Goal: Task Accomplishment & Management: Manage account settings

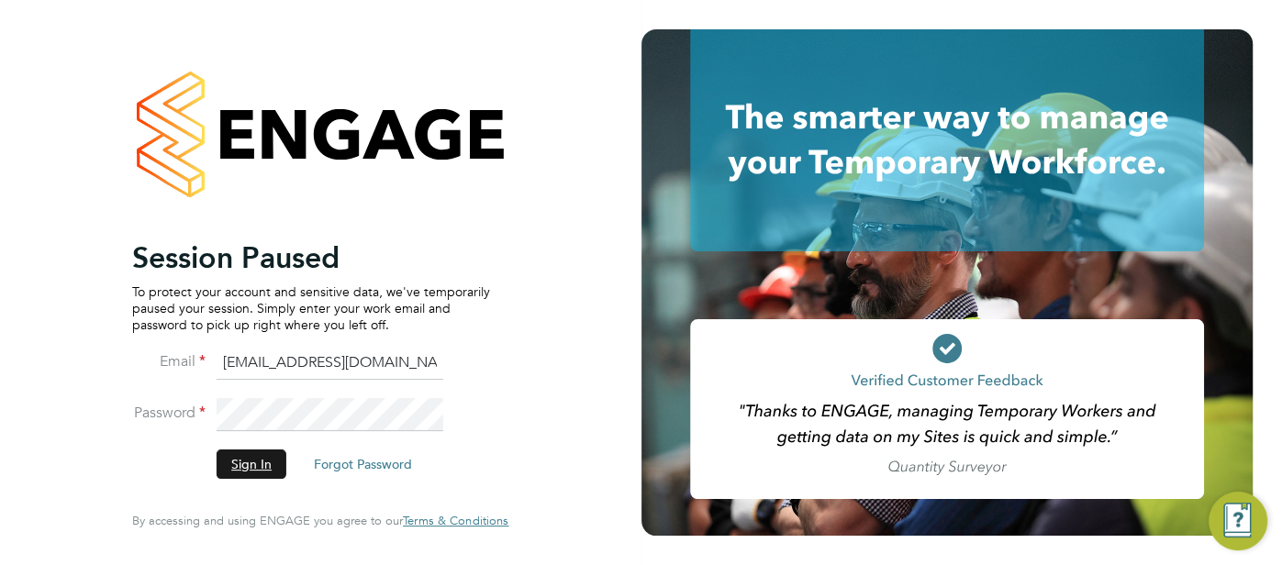
click at [266, 456] on button "Sign In" at bounding box center [252, 464] width 70 height 29
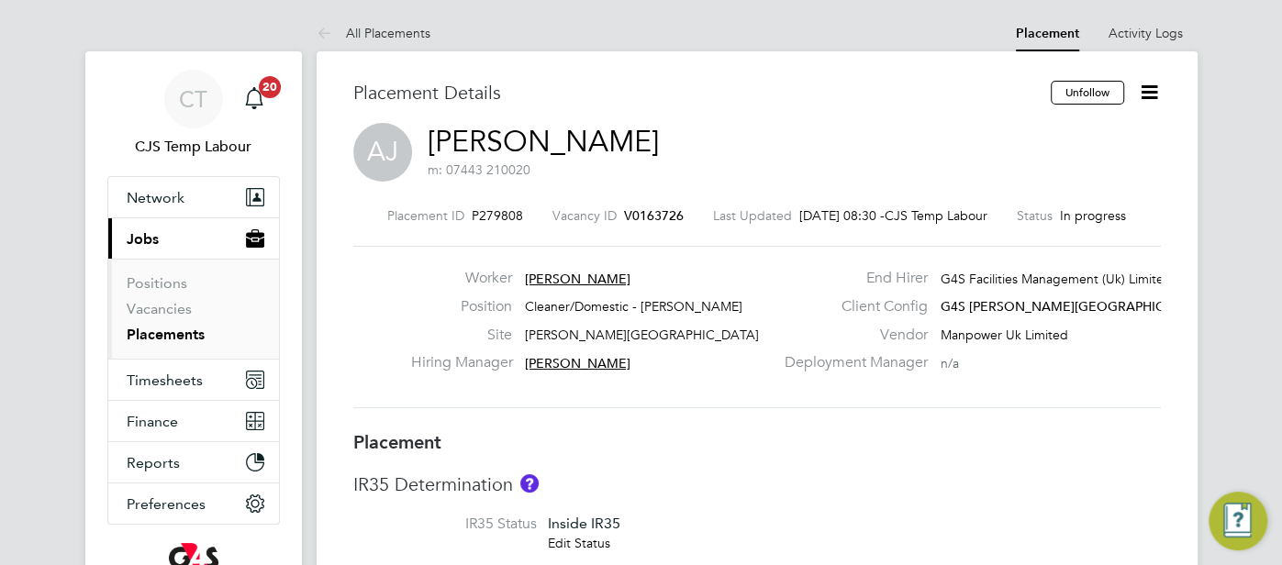
click at [168, 329] on link "Placements" at bounding box center [166, 334] width 78 height 17
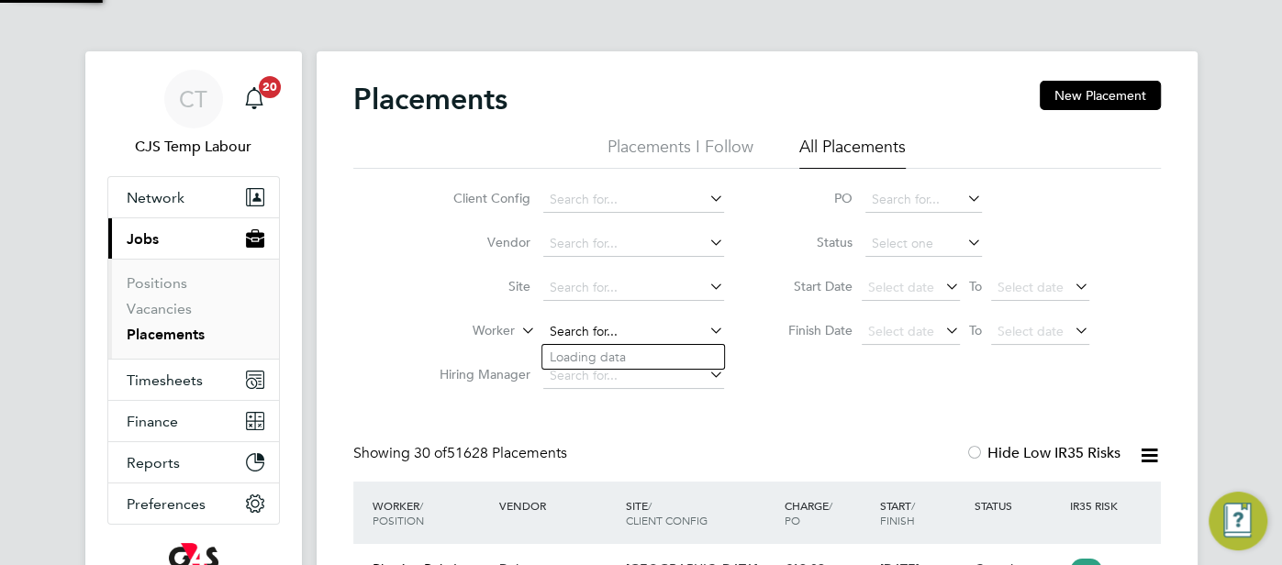
click at [574, 336] on input at bounding box center [633, 332] width 181 height 26
paste input "Tonderai Humba"
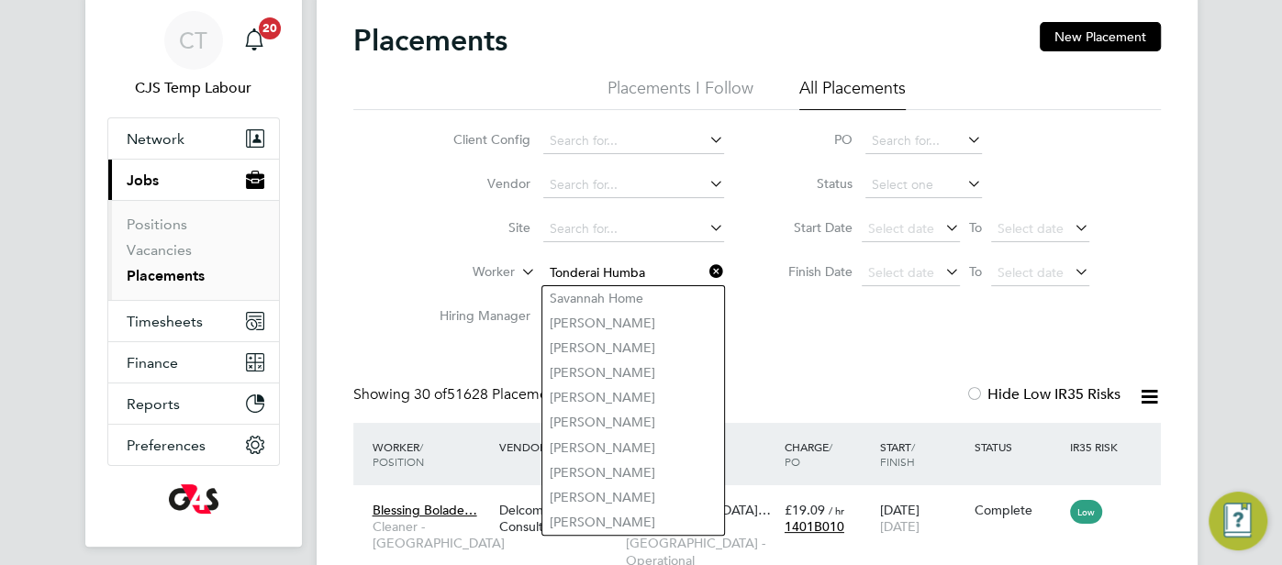
click at [672, 270] on input "Tonderai Humba" at bounding box center [633, 274] width 181 height 26
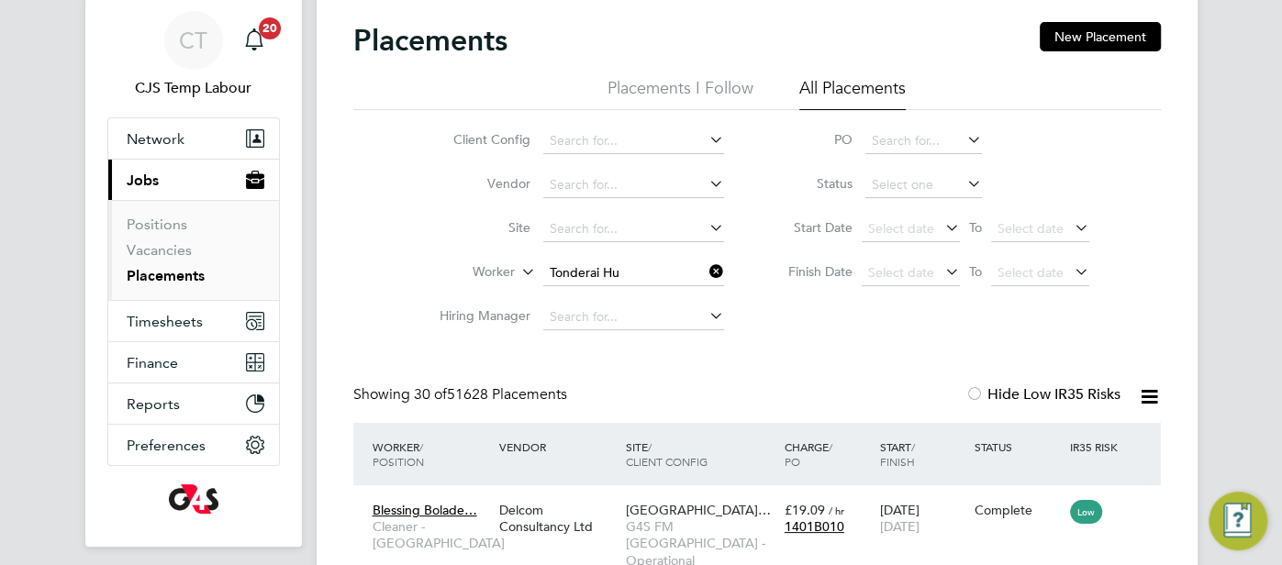
click at [636, 305] on li "Tonderai Hu mba" at bounding box center [633, 298] width 182 height 25
type input "Tonderai Humba"
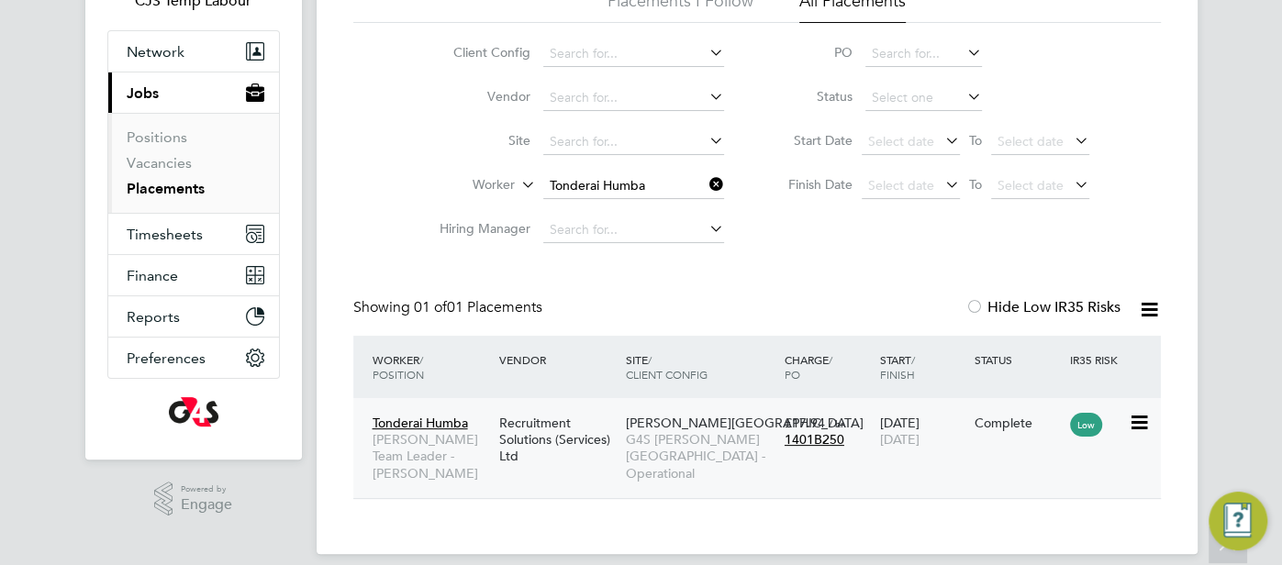
click at [716, 427] on span "Churchill Hospital" at bounding box center [745, 423] width 238 height 17
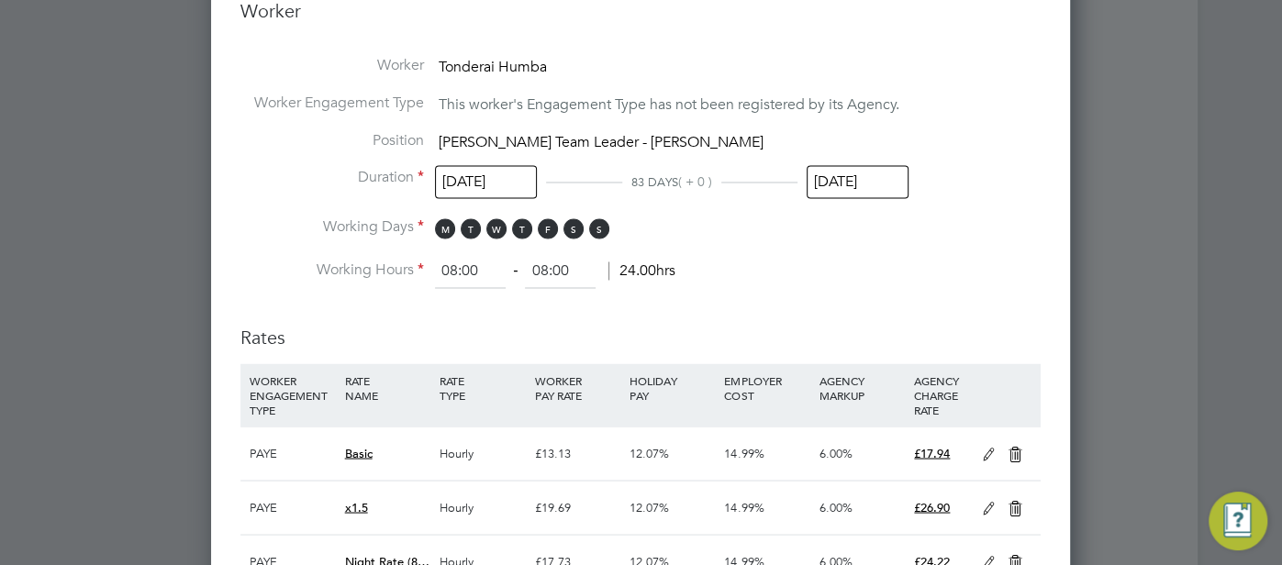
drag, startPoint x: 987, startPoint y: 442, endPoint x: 938, endPoint y: 454, distance: 50.1
click at [985, 447] on icon at bounding box center [988, 454] width 23 height 15
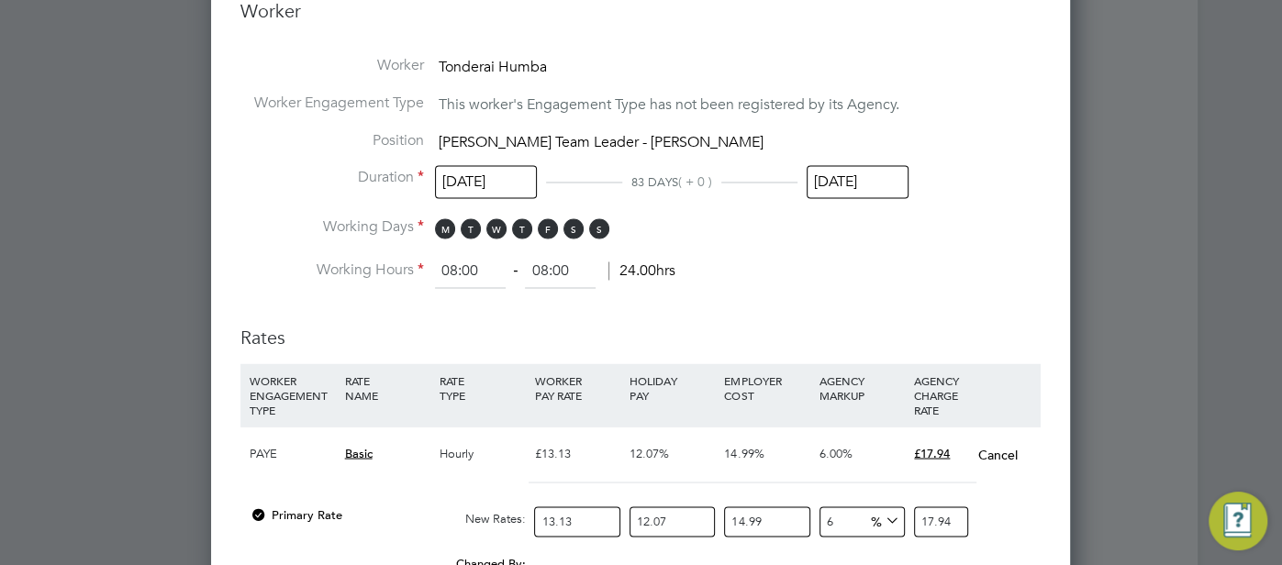
drag, startPoint x: 571, startPoint y: 522, endPoint x: 537, endPoint y: 518, distance: 34.1
click at [537, 518] on input "13.13" at bounding box center [576, 521] width 85 height 30
type input "1"
type input "1.3660145058"
type input "12"
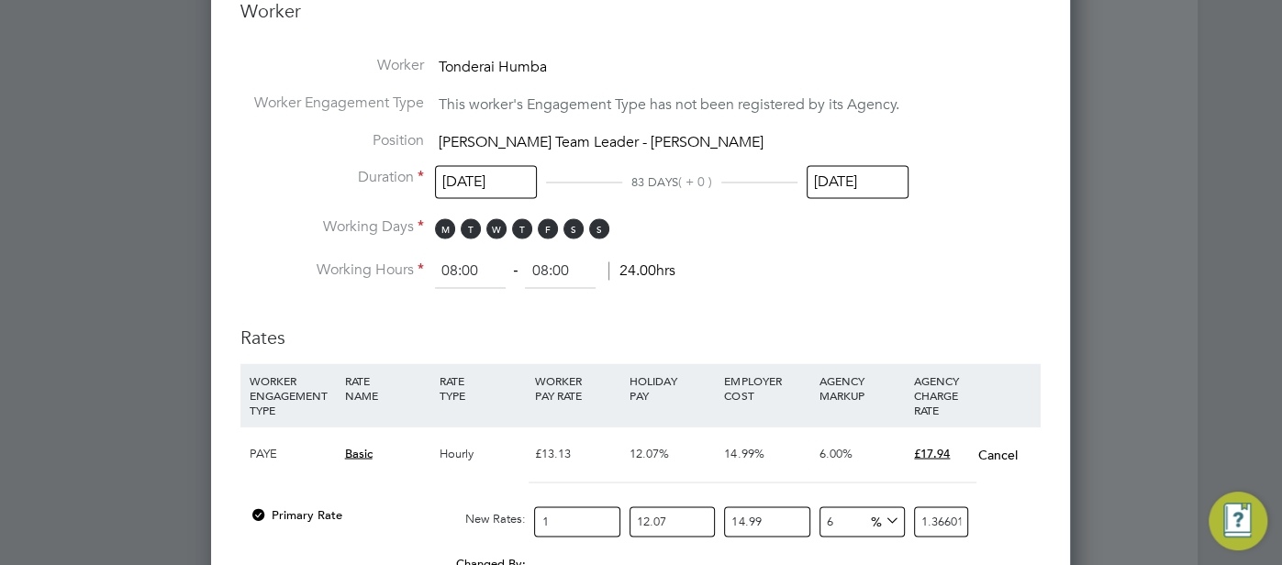
type input "16.3921740696"
type input "12.7"
type input "17.34838422366"
type input "12.75"
type input "17.41668494895"
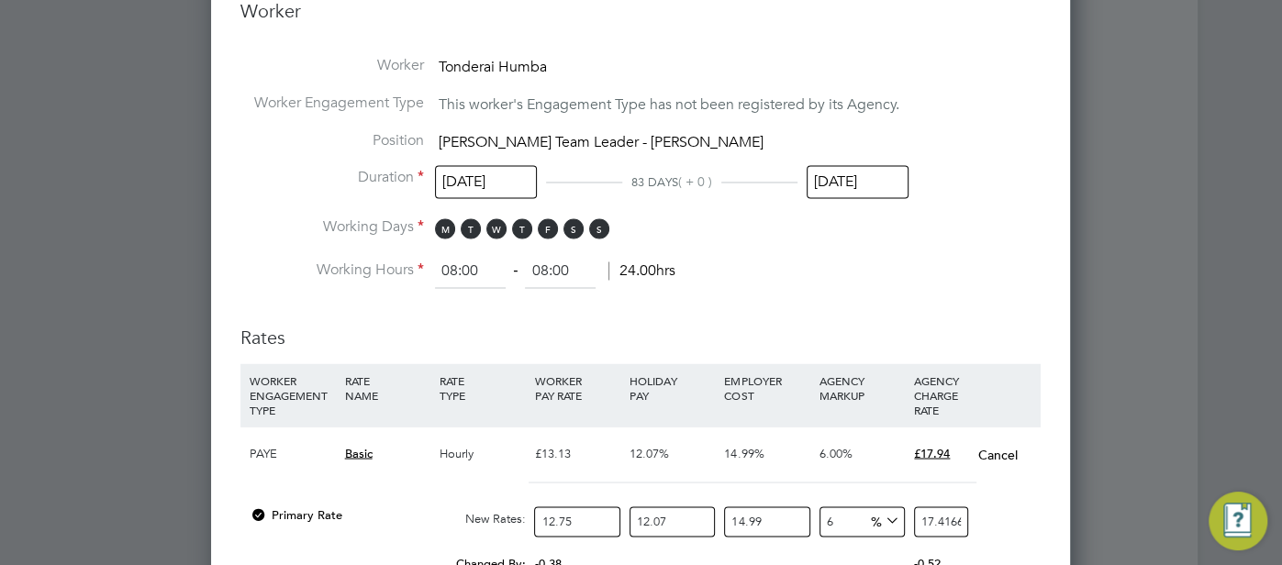
type input "12.75"
click at [749, 482] on div at bounding box center [640, 490] width 800 height 16
drag, startPoint x: 834, startPoint y: 516, endPoint x: 821, endPoint y: 522, distance: 14.4
click at [821, 522] on input "6" at bounding box center [861, 521] width 85 height 30
type input "9"
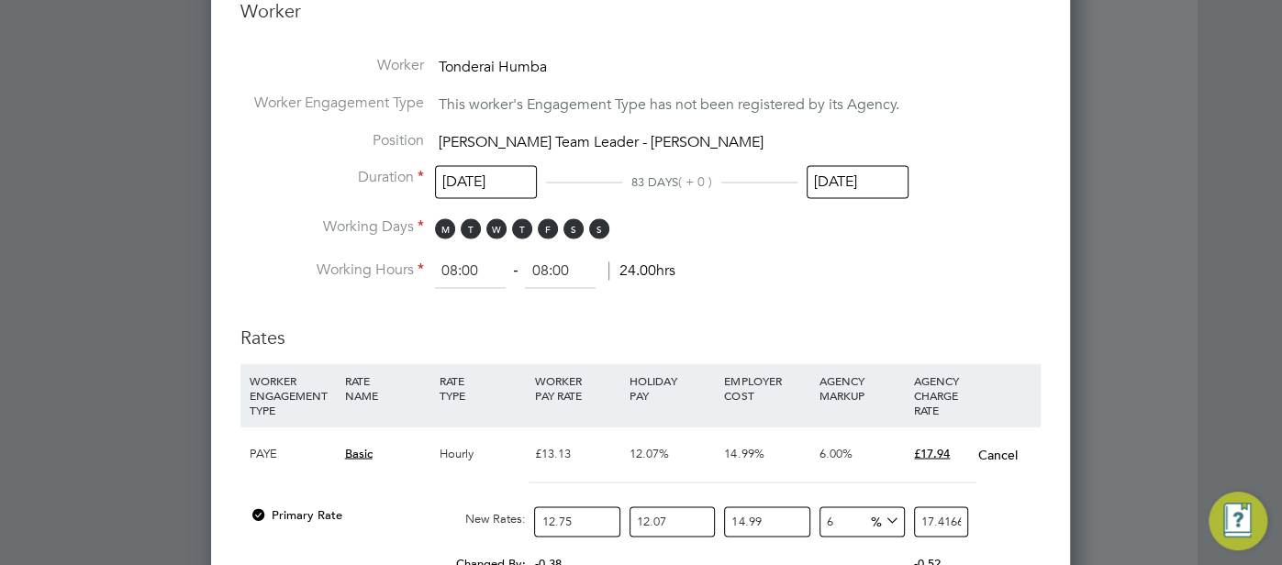
type input "17.909609994675"
type input "9"
click at [1013, 520] on div "Primary Rate New Rates: 12.75 12.07 n/a 14.99 n/a 9 1.478775137175 % 17.9096099…" at bounding box center [640, 521] width 800 height 49
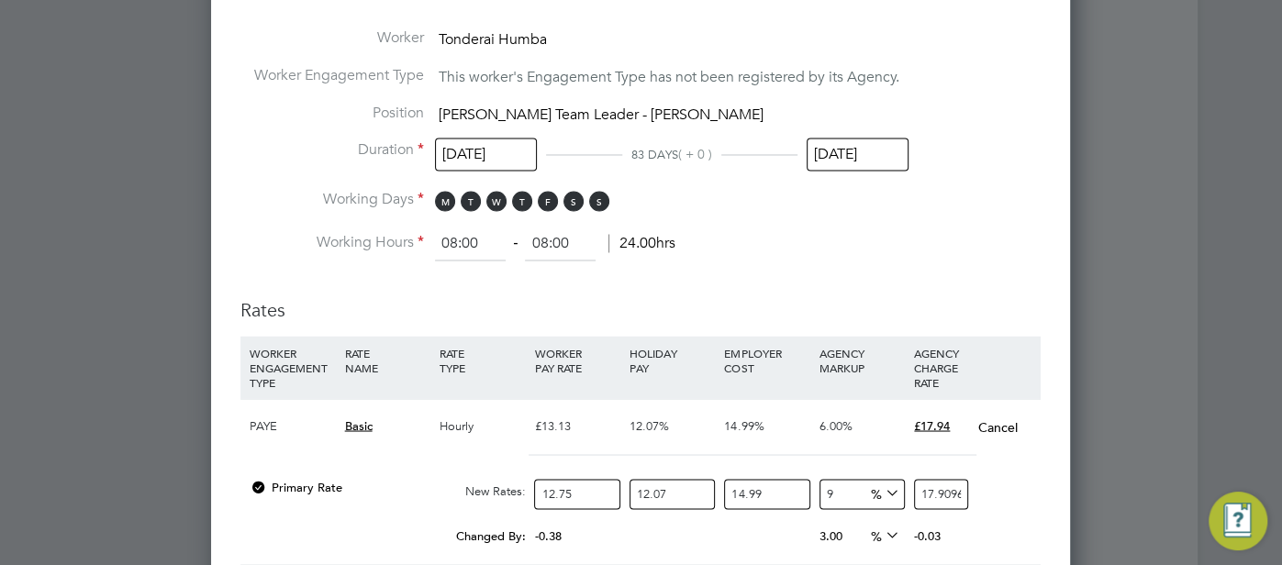
drag, startPoint x: 582, startPoint y: 487, endPoint x: 527, endPoint y: 494, distance: 54.6
click at [525, 494] on div "Primary Rate New Rates: 12.75 12.07 n/a 14.99 n/a 9 1.478775137175 % 17.9096099…" at bounding box center [640, 494] width 800 height 49
type input "1"
type input "1.4046752937"
type input "17"
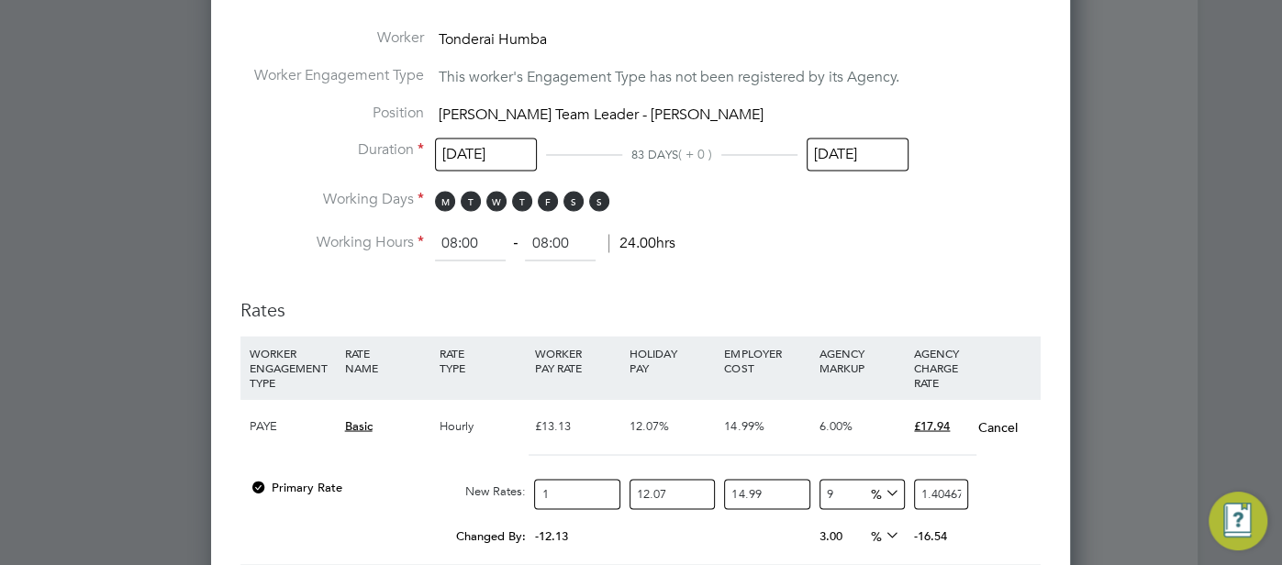
type input "23.8794799929"
type input "17.2"
type input "24.16041505164"
type input "17.21"
type input "24.174461804577"
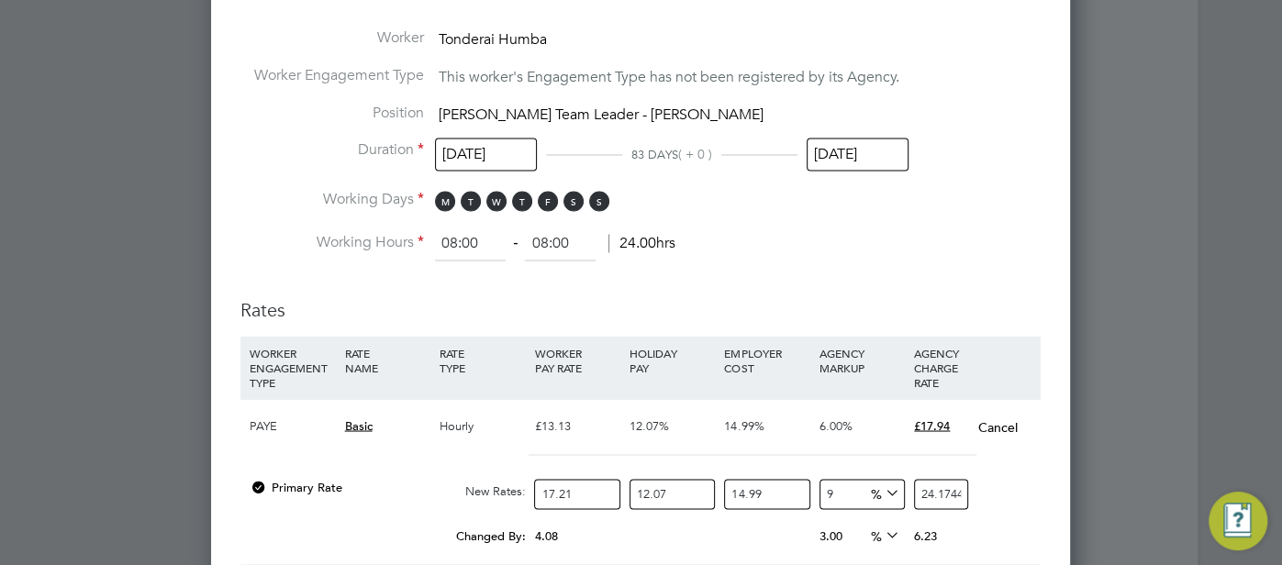
type input "17.21"
click at [683, 528] on div "0.00" at bounding box center [672, 527] width 94 height 18
click at [882, 495] on icon at bounding box center [882, 493] width 0 height 26
drag, startPoint x: 838, startPoint y: 491, endPoint x: 826, endPoint y: 499, distance: 14.5
click at [826, 499] on input "9" at bounding box center [861, 494] width 85 height 30
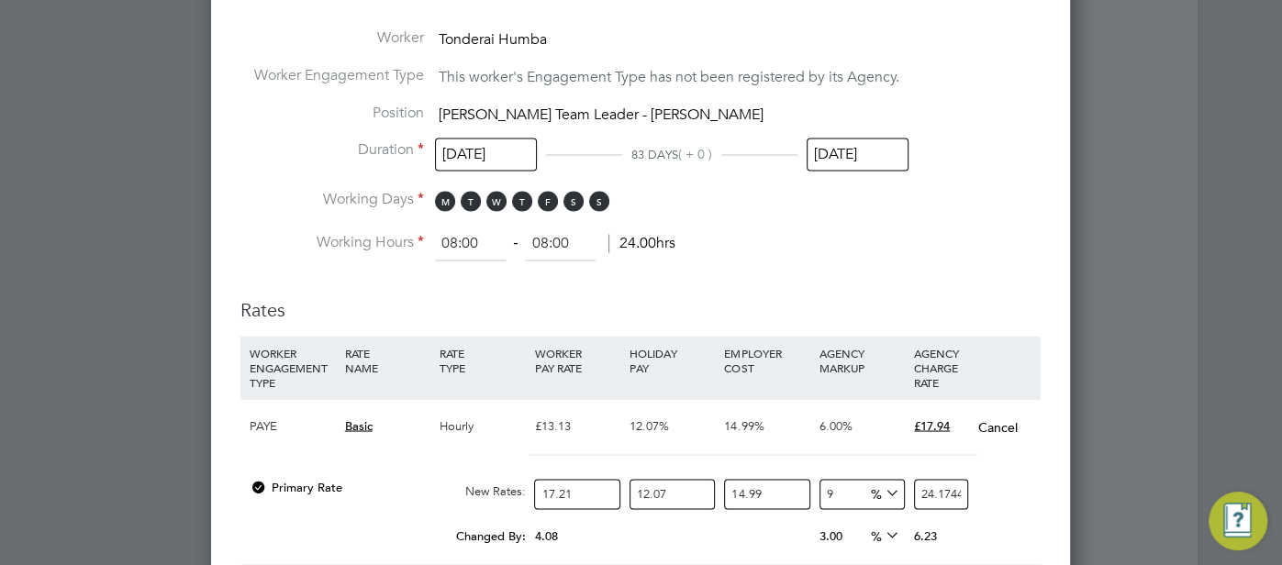
type input "6"
type input "23.509109644818"
type input "6"
click at [867, 489] on span "%" at bounding box center [883, 492] width 38 height 20
drag, startPoint x: 561, startPoint y: 493, endPoint x: 541, endPoint y: 494, distance: 20.3
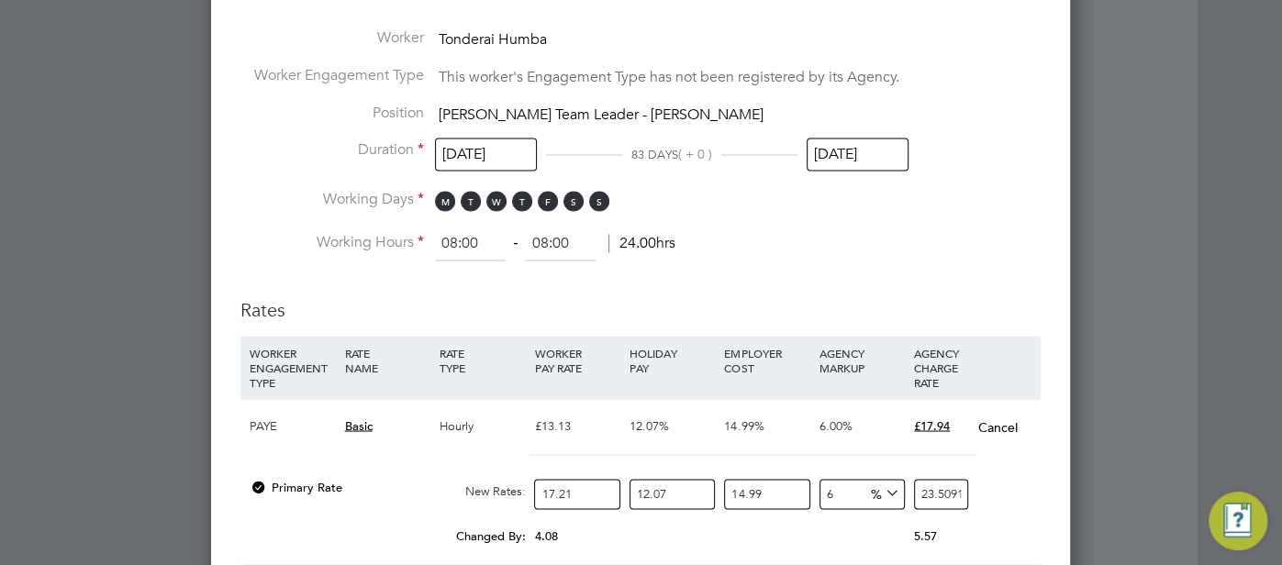
click at [540, 494] on input "17.21" at bounding box center [576, 494] width 85 height 30
type input "1"
type input "1.3660145058"
type input "19"
type input "25.9542756102"
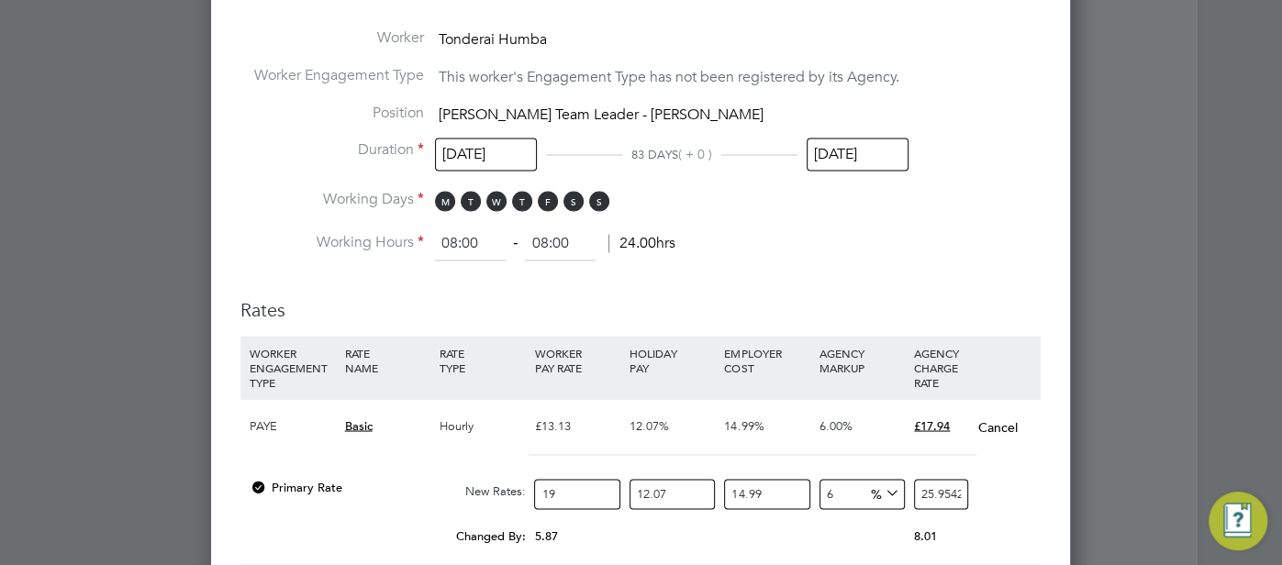
type input "19.1"
type input "26.09087706078"
type input "19.13"
type input "26.131857495954"
type input "19.13"
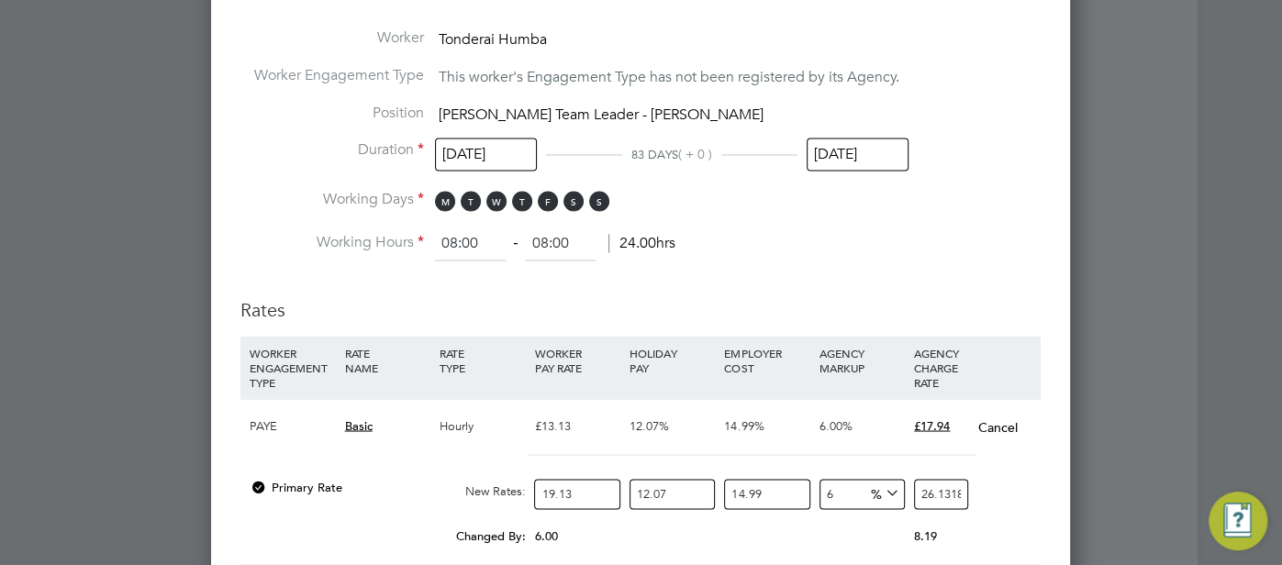
click at [647, 529] on div "0.00" at bounding box center [672, 527] width 94 height 18
click at [813, 448] on div "PAYE Basic Hourly £13.13 12.07% 14.99% 6.00% £17.94 Cancel Primary Rate New Rat…" at bounding box center [640, 481] width 800 height 166
drag, startPoint x: 822, startPoint y: 489, endPoint x: 835, endPoint y: 501, distance: 17.5
click at [823, 491] on input "6" at bounding box center [861, 494] width 85 height 30
drag, startPoint x: 838, startPoint y: 493, endPoint x: 823, endPoint y: 493, distance: 15.6
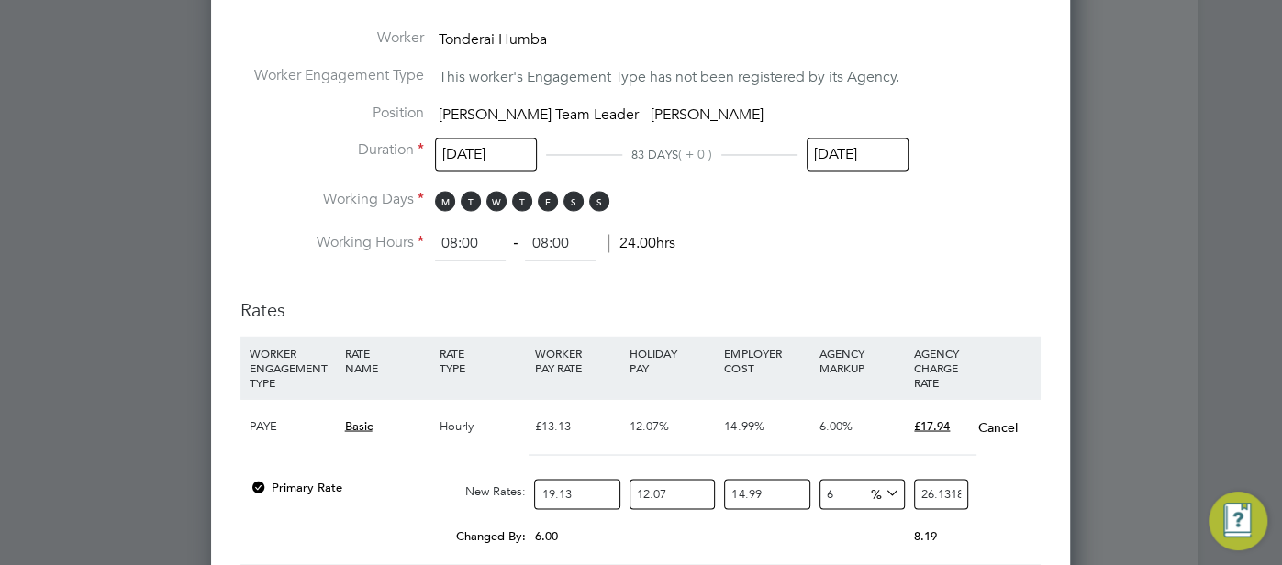
click at [823, 493] on input "6" at bounding box center [861, 494] width 85 height 30
type input "9"
type input "26.871438368481"
type input "9"
drag, startPoint x: 579, startPoint y: 489, endPoint x: 540, endPoint y: 489, distance: 38.5
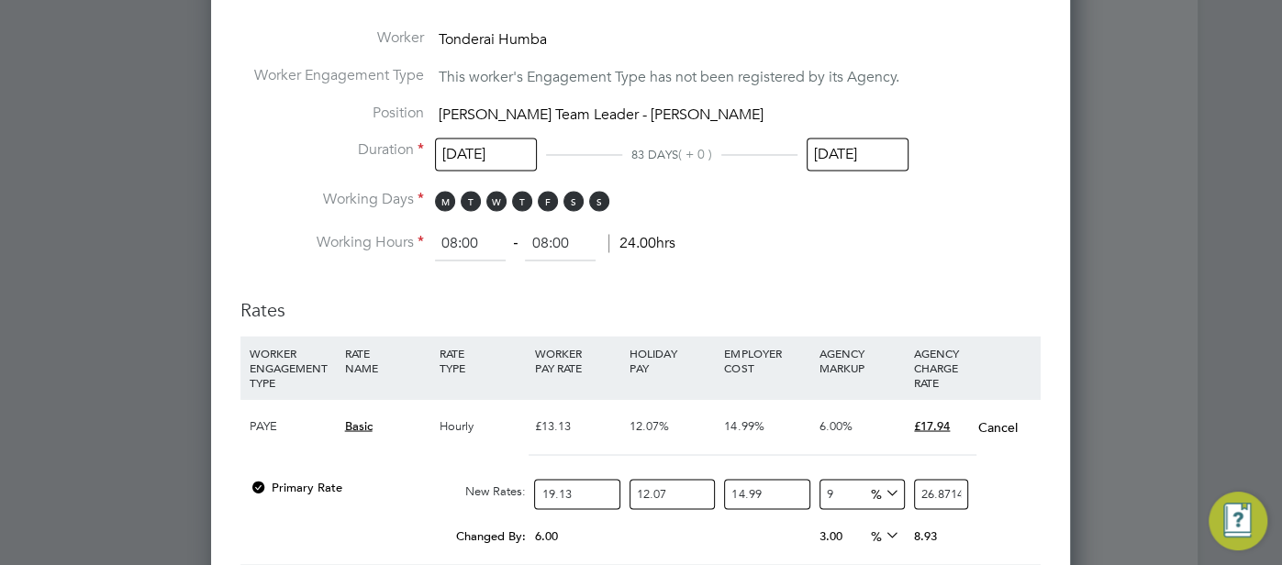
click at [540, 489] on input "19.13" at bounding box center [576, 494] width 85 height 30
type input "2"
type input "2.8093505874"
type input "25"
type input "35.1168823425"
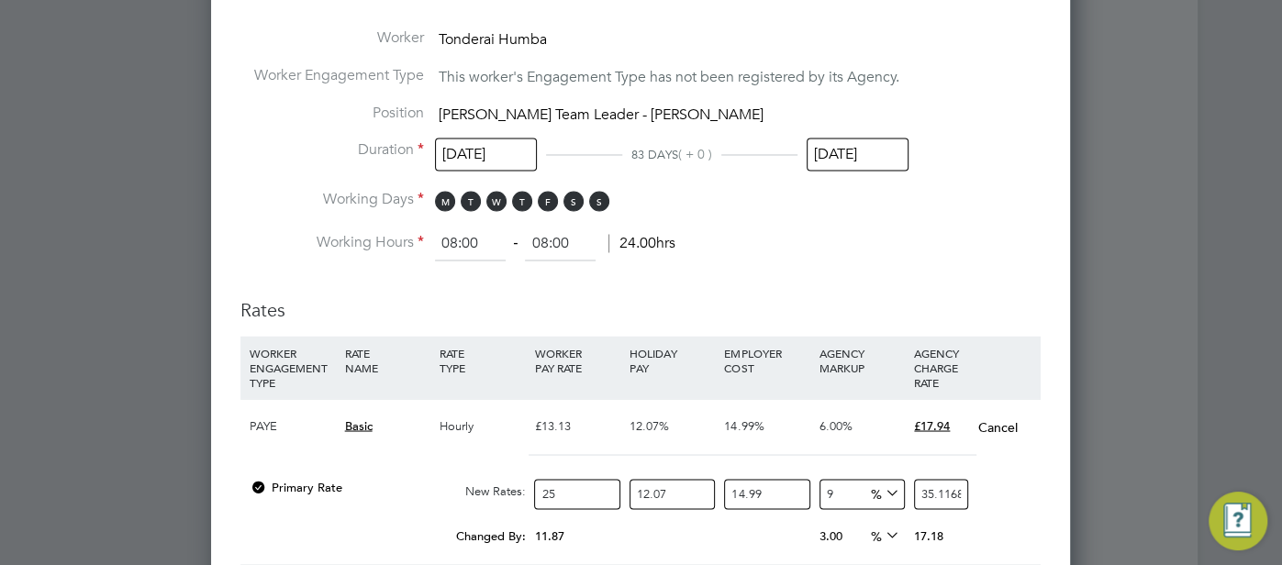
type input "25.5"
type input "35.81921998935"
type input "25.50"
click at [660, 512] on div "PAYE Basic Hourly £13.13 12.07% 14.99% 6.00% £17.94 Cancel Primary Rate New Rat…" at bounding box center [640, 481] width 800 height 166
click at [711, 531] on div "Changed By: 12.37 0.00 0.00 3.00 1.93808844525 % 17.88" at bounding box center [640, 541] width 800 height 46
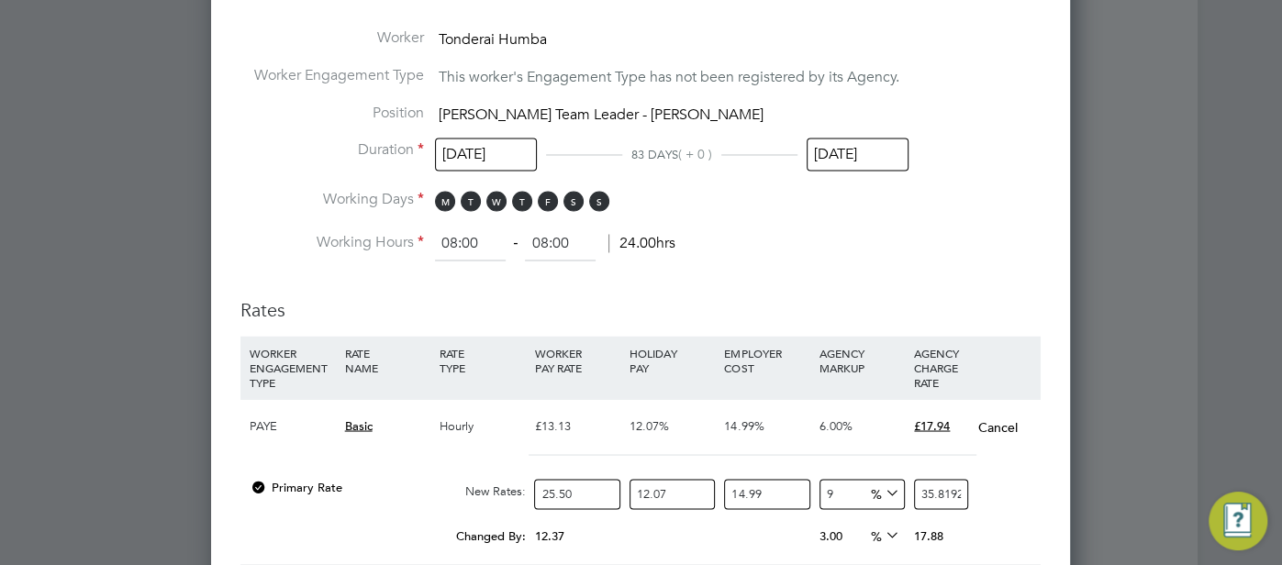
click at [838, 494] on input "9" at bounding box center [861, 494] width 85 height 30
type input "6"
type input "34.8333698979"
type input "6"
click at [1006, 521] on div "Changed By: 12.37 0.00 0.00 0.00 0.9522383538 16.89" at bounding box center [640, 541] width 800 height 46
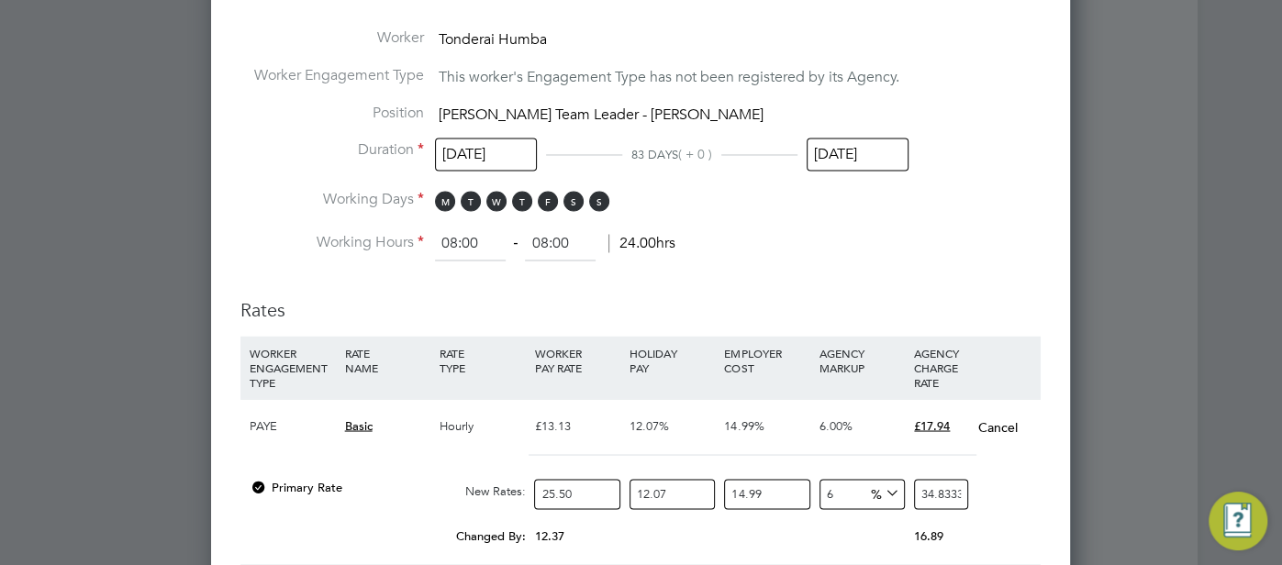
drag, startPoint x: 554, startPoint y: 491, endPoint x: 532, endPoint y: 491, distance: 22.0
click at [532, 491] on div "25.50" at bounding box center [576, 494] width 94 height 49
type input "2"
type input "2.7320290116"
type input "21"
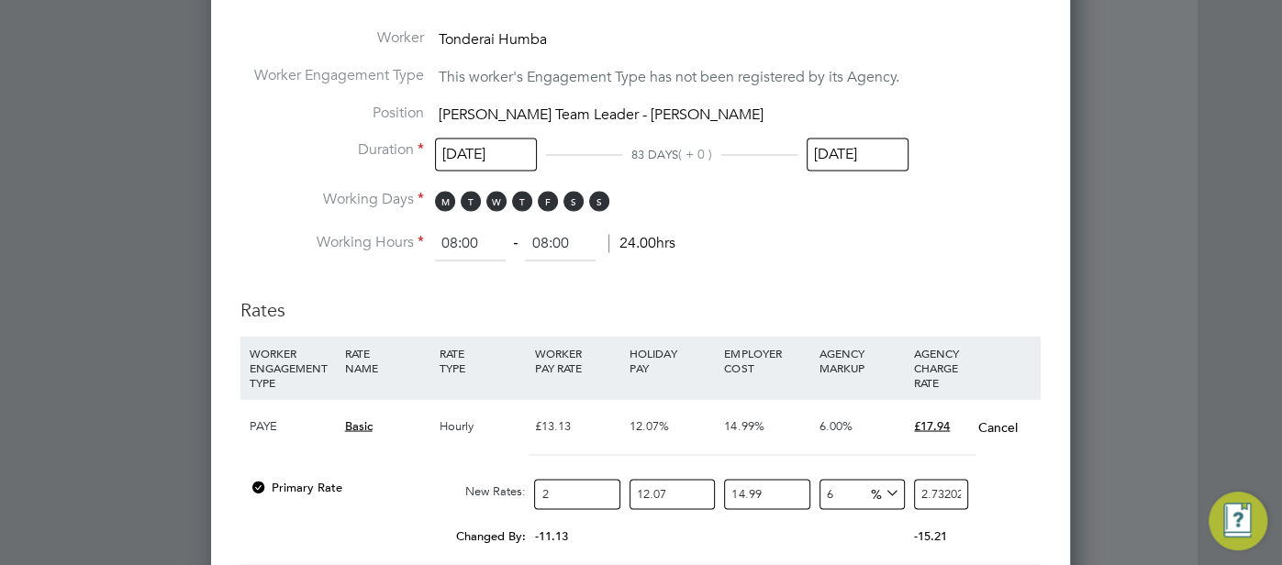
type input "28.6863046218"
type input "21.5"
type input "29.3693118747"
type input "21.55"
type input "29.43761259999"
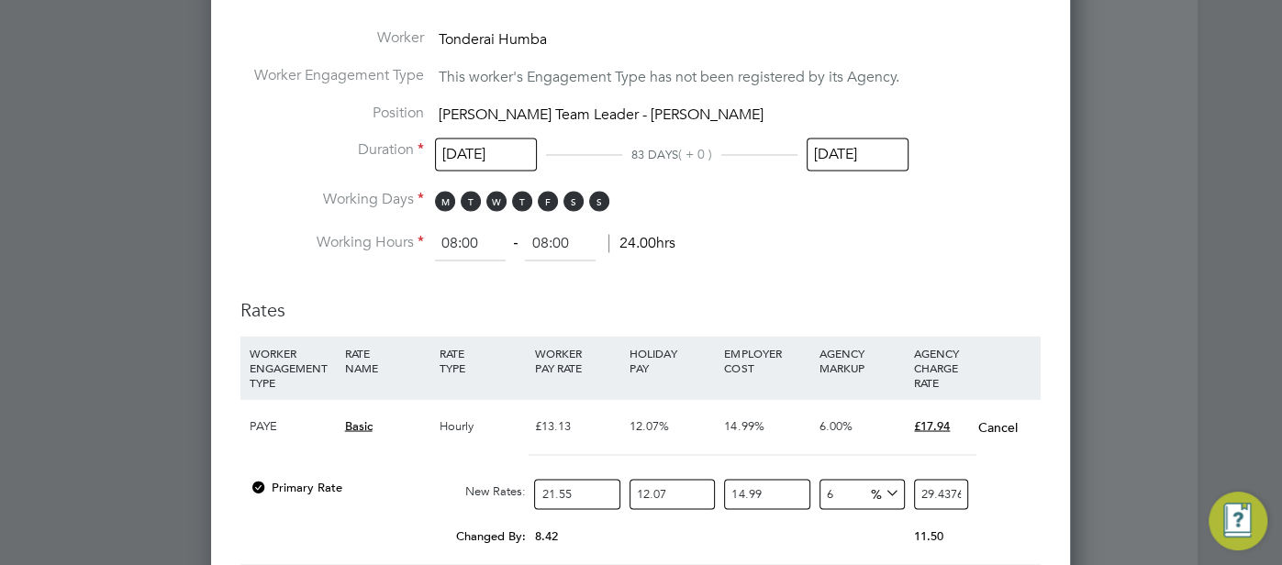
type input "21.55"
click at [717, 531] on div "Changed By: 8.42 0.00 0.00 0.00 0.64681812939 11.50" at bounding box center [640, 541] width 800 height 46
drag, startPoint x: 839, startPoint y: 496, endPoint x: 818, endPoint y: 496, distance: 21.1
click at [819, 496] on input "6" at bounding box center [861, 494] width 85 height 30
type input "9"
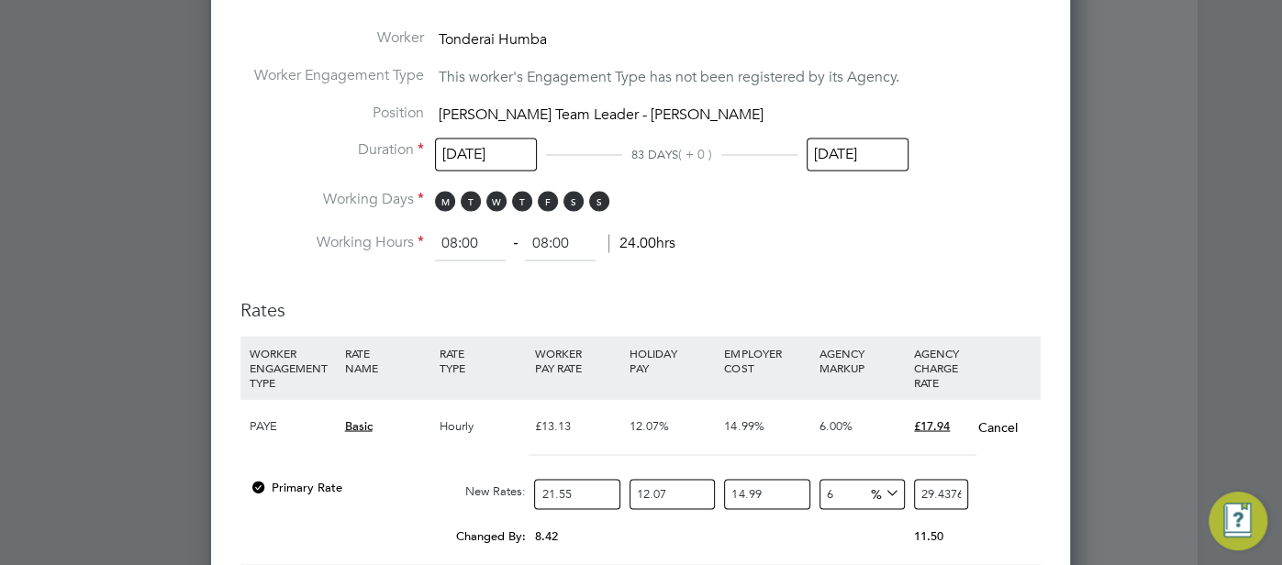
type input "30.270752579235"
type input "9"
click at [1008, 518] on div "Changed By: 8.42 0.00 0.00 3.00 1.479958108635 % 12.33" at bounding box center [640, 541] width 800 height 46
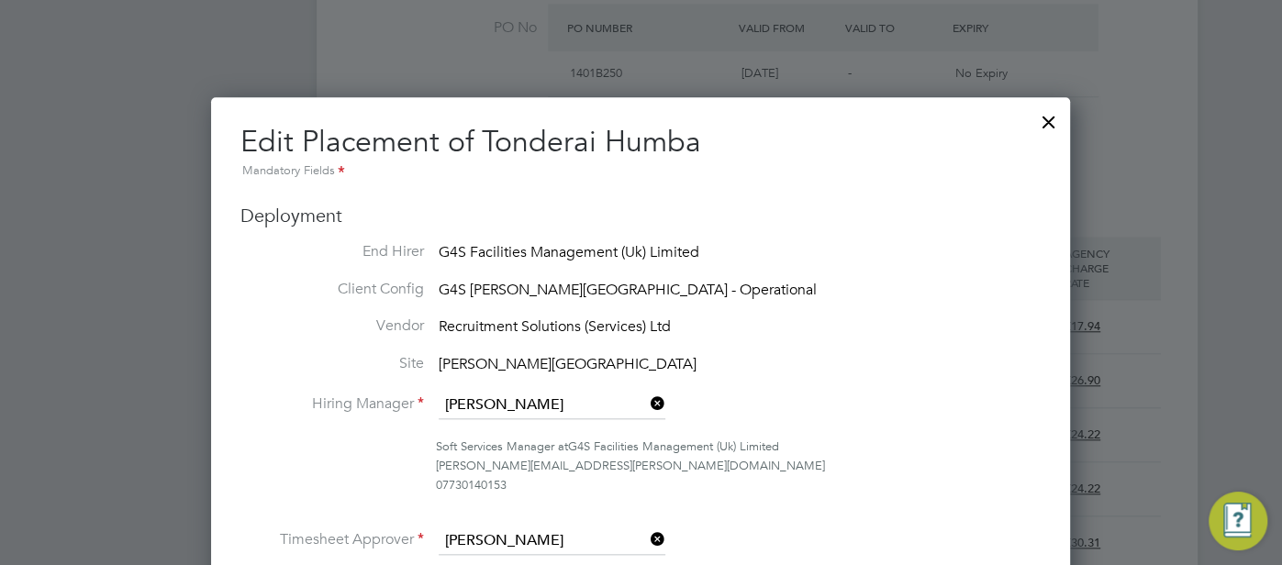
scroll to position [1102, 0]
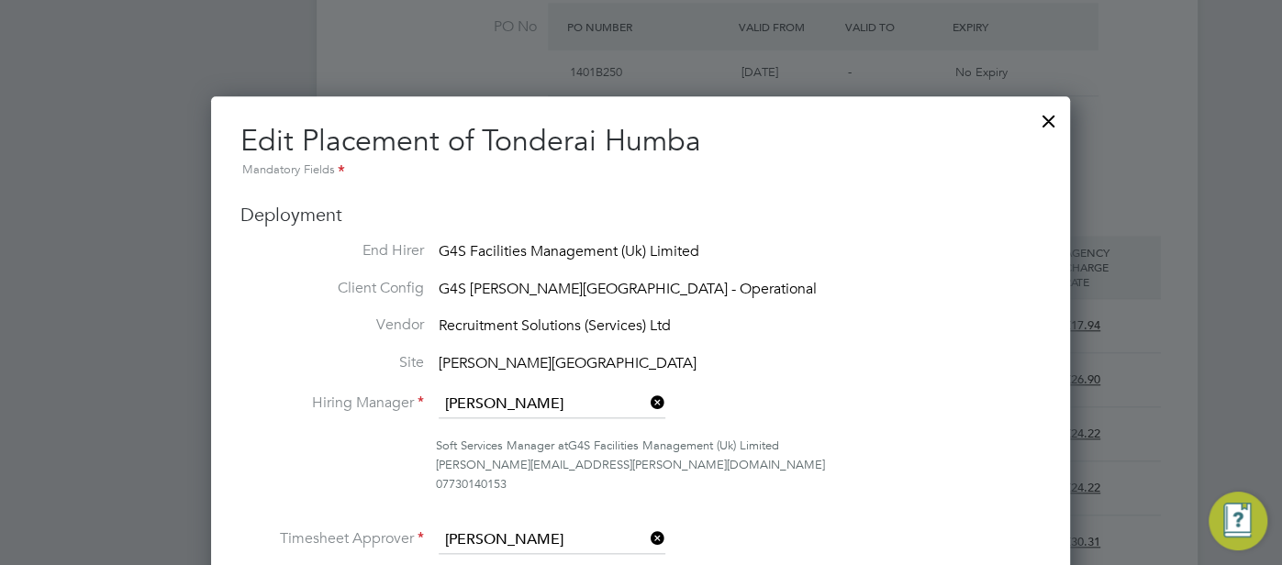
click at [1050, 121] on div at bounding box center [1048, 116] width 33 height 33
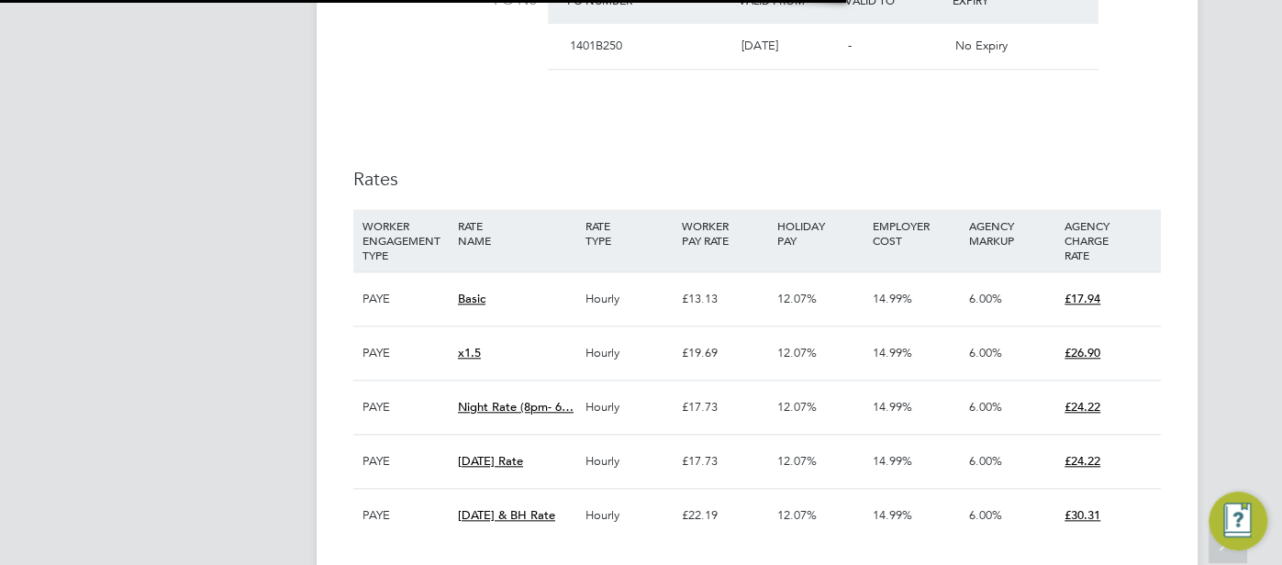
scroll to position [9, 8]
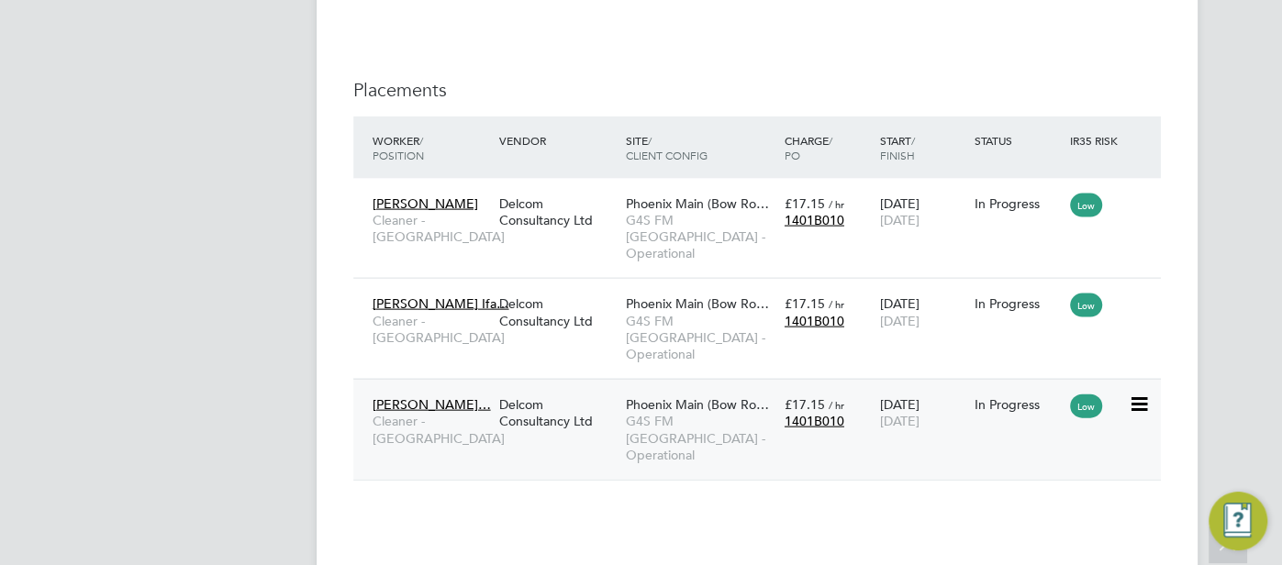
click at [1006, 396] on div "In Progress" at bounding box center [1017, 404] width 86 height 17
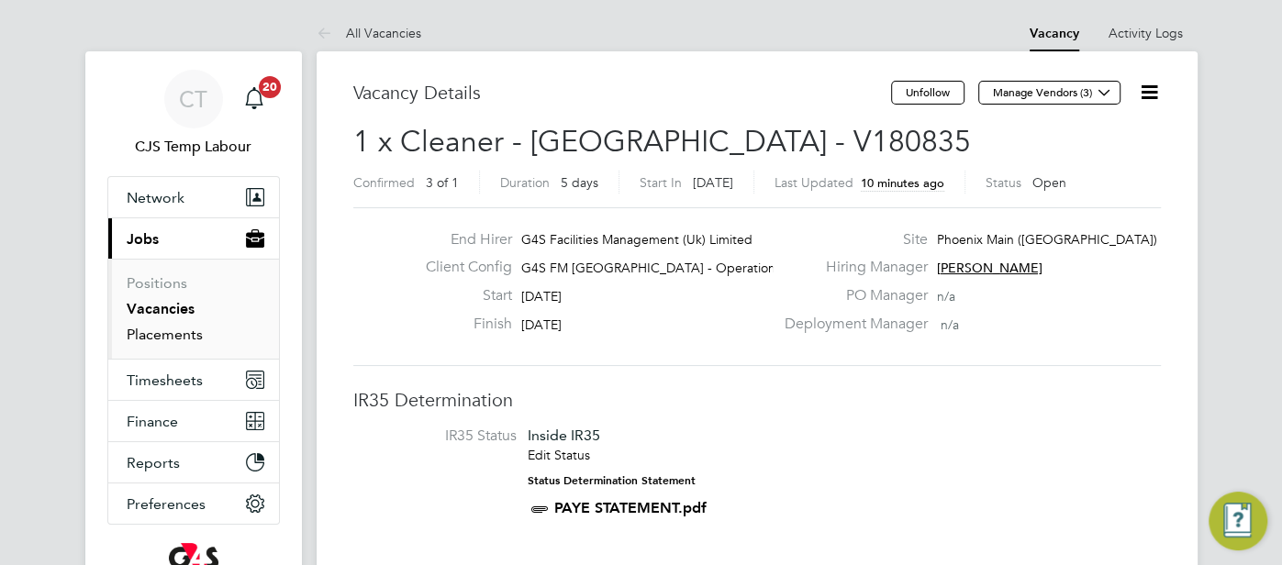
click at [171, 328] on link "Placements" at bounding box center [165, 334] width 76 height 17
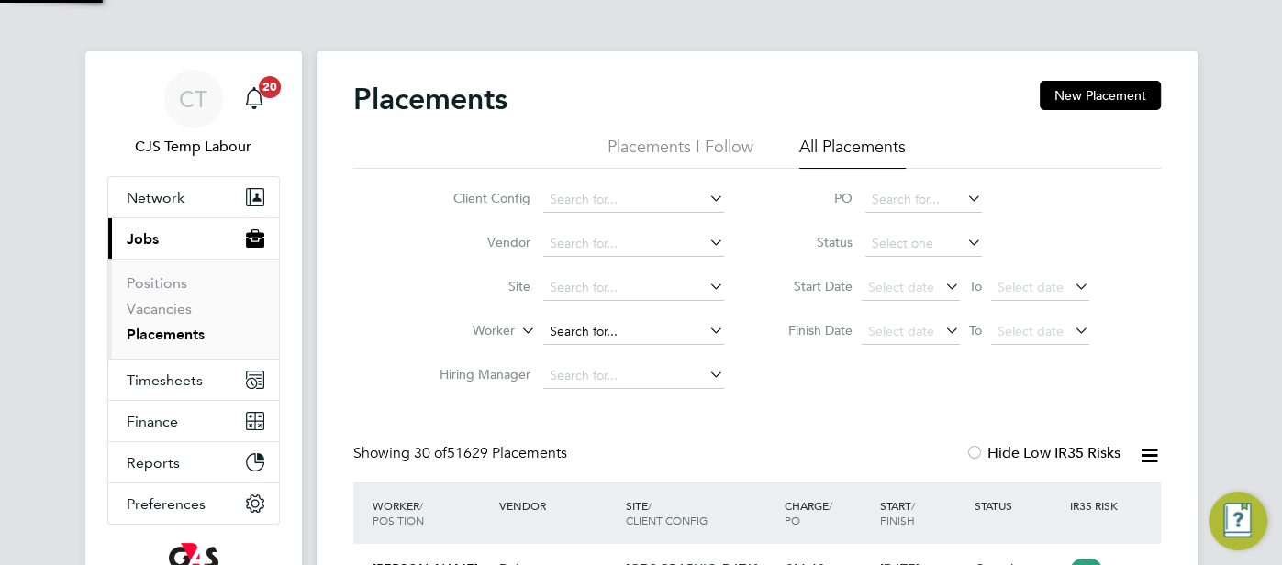
click at [571, 328] on input at bounding box center [633, 332] width 181 height 26
click at [614, 355] on li "Dhar misha Rajnikant Gohil" at bounding box center [633, 357] width 182 height 25
type input "Dharmisha Rajnikant Gohil"
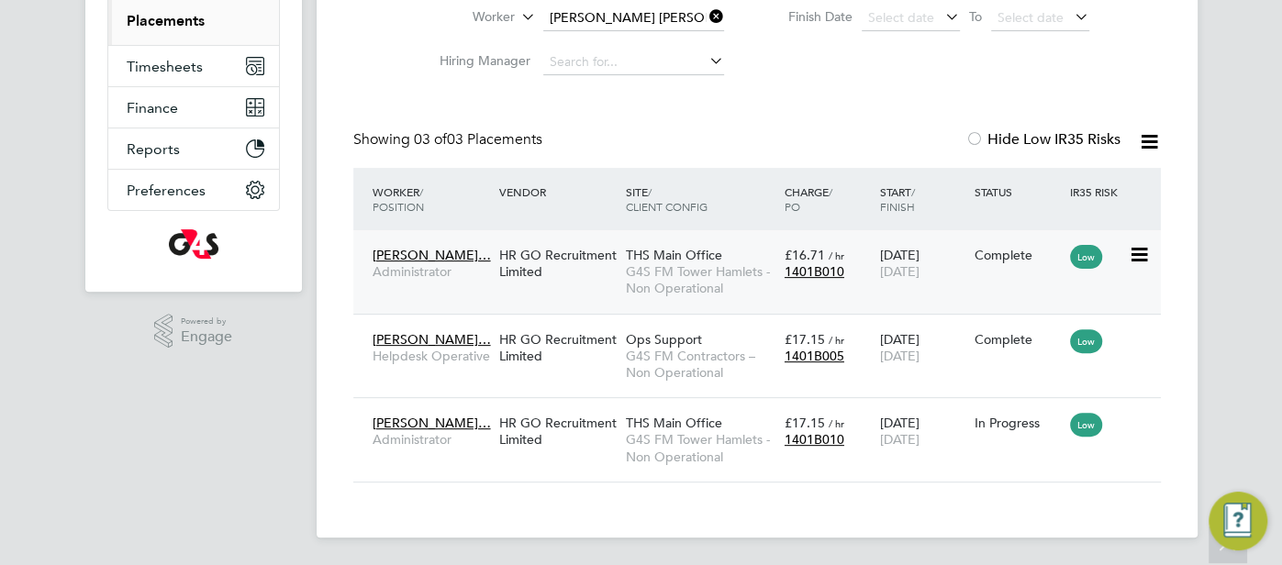
click at [764, 258] on div "THS Main Office G4S FM Tower Hamlets - Non Operational" at bounding box center [700, 272] width 159 height 69
click at [877, 423] on div "25 Nov 2024 07 Dec 2025" at bounding box center [921, 430] width 95 height 51
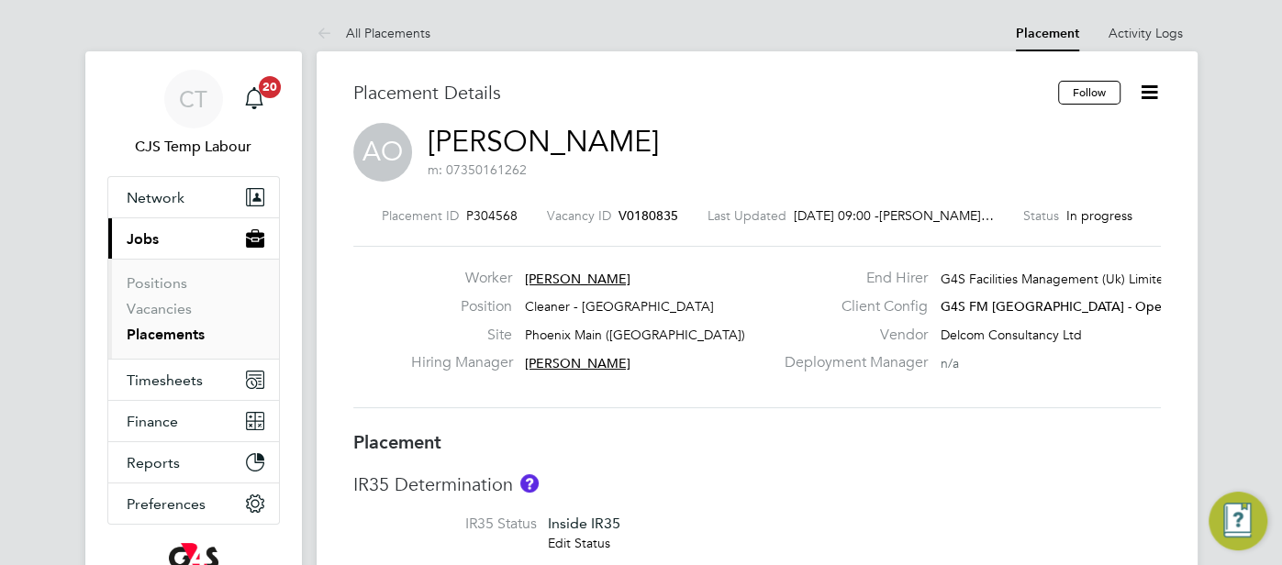
click at [659, 152] on link "Abdulwahab Adegoke Okuboyejo" at bounding box center [542, 142] width 231 height 36
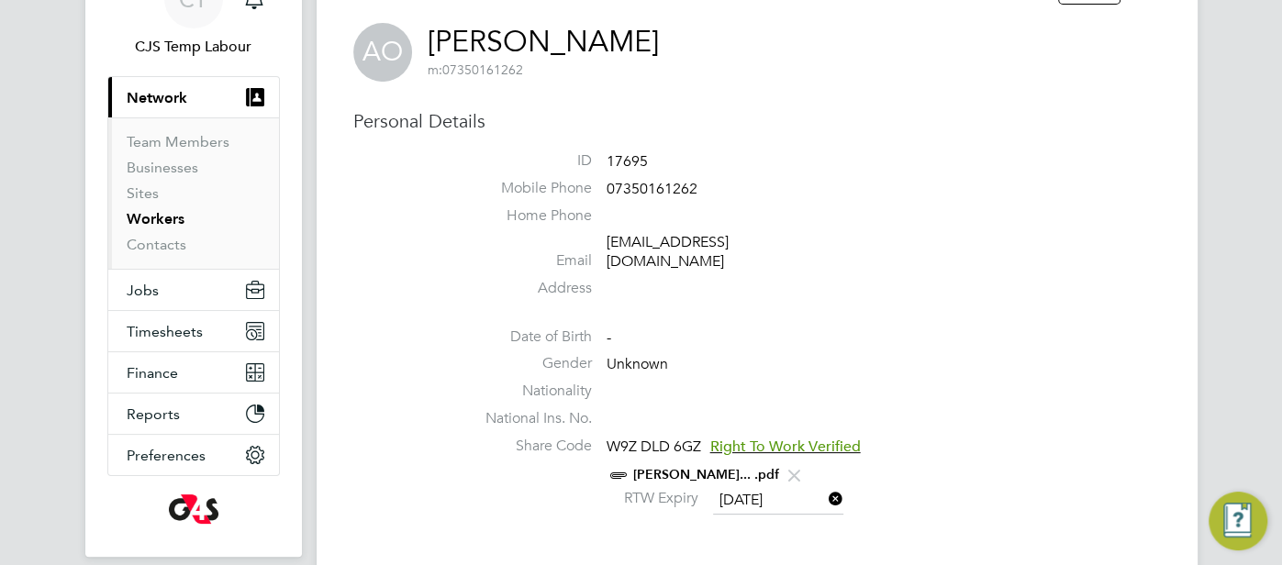
scroll to position [259, 0]
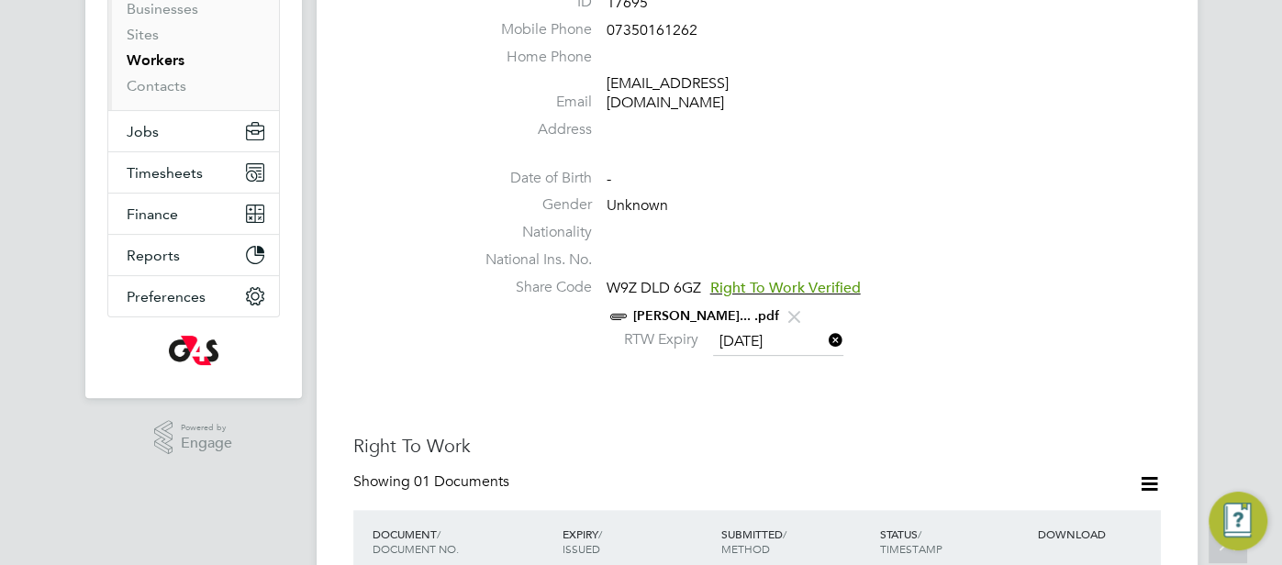
click at [729, 308] on link "ABDULWAHAB OKUBOYEJO... .pdf" at bounding box center [706, 316] width 146 height 16
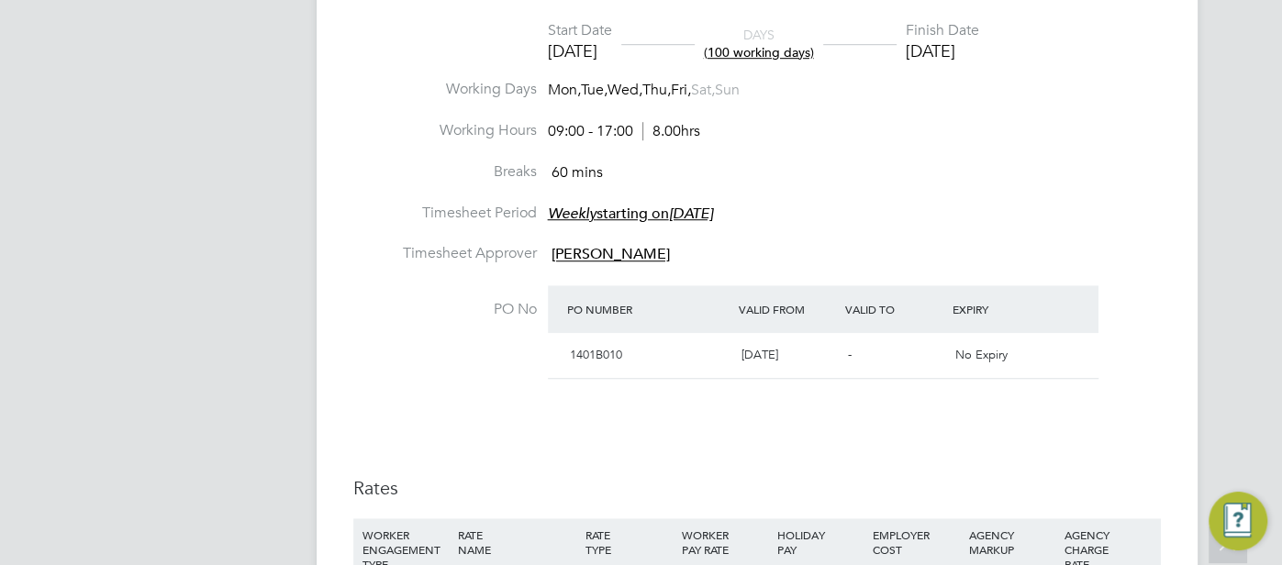
scroll to position [1099, 0]
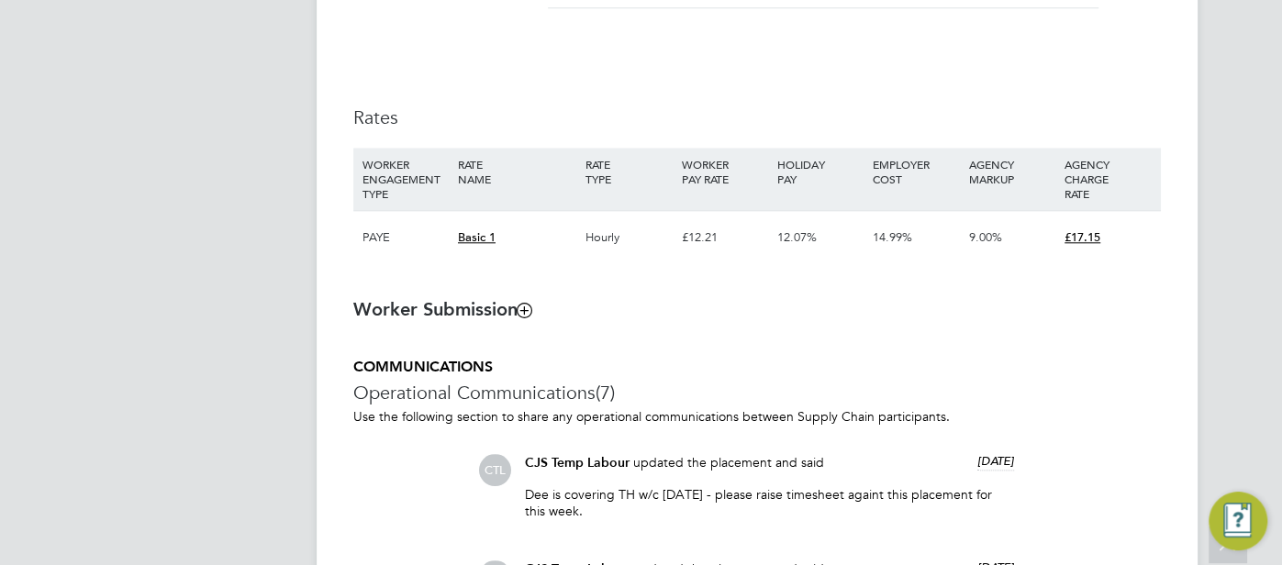
click at [709, 250] on div "£12.21" at bounding box center [723, 237] width 95 height 53
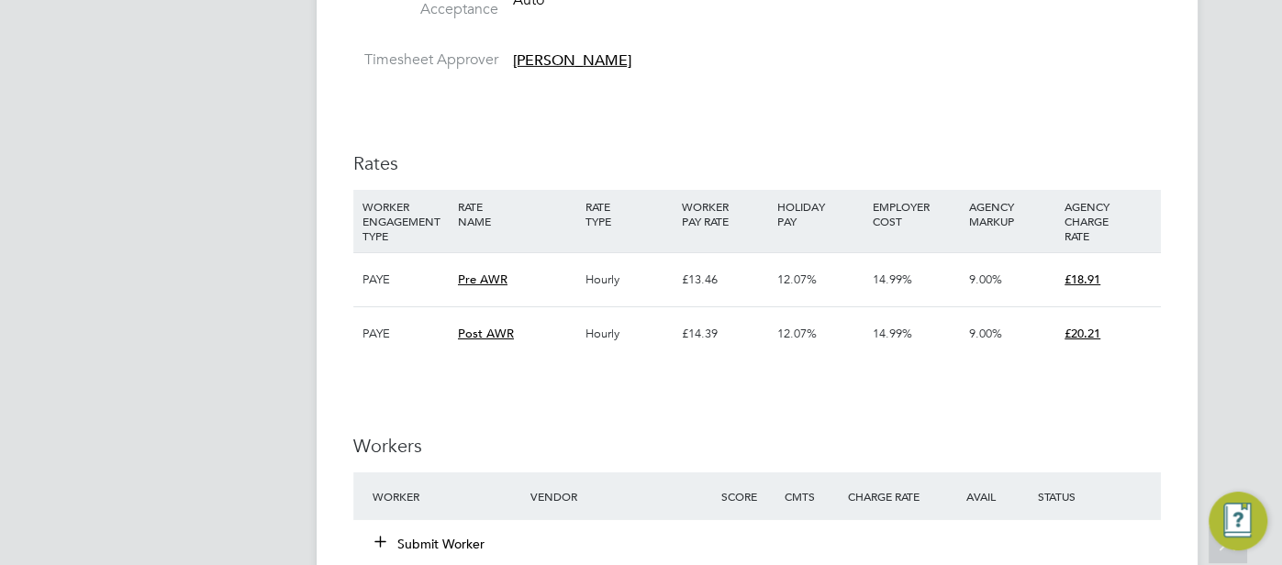
scroll to position [4193, 0]
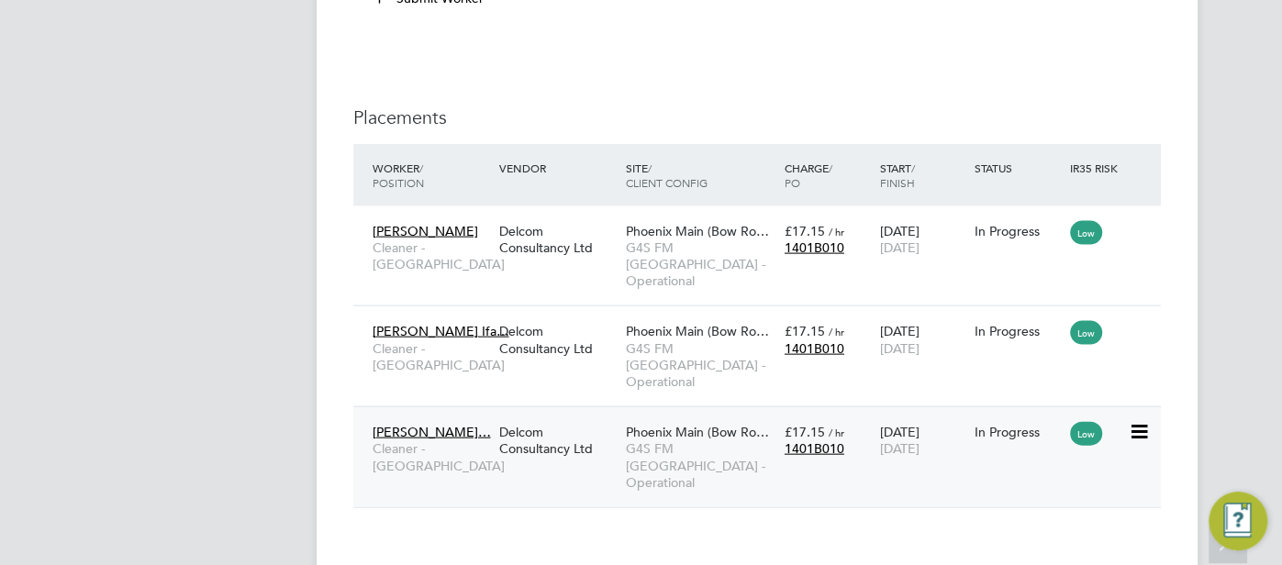
click at [960, 415] on div "22 Sep 2025 26 Sep 2025" at bounding box center [921, 440] width 95 height 51
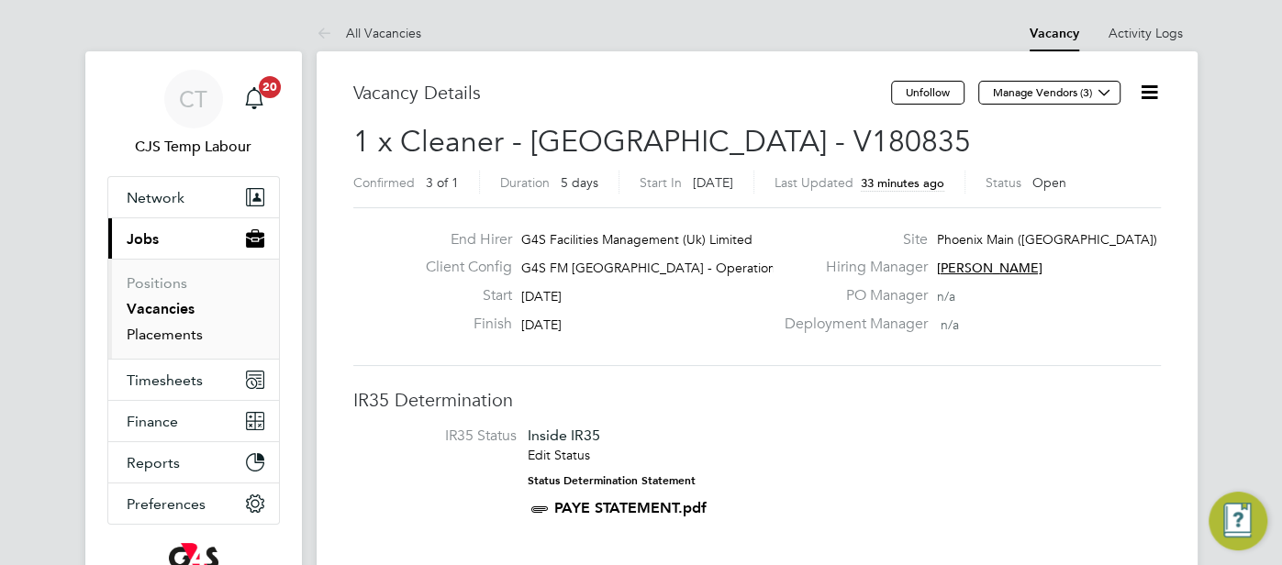
click at [180, 330] on link "Placements" at bounding box center [165, 334] width 76 height 17
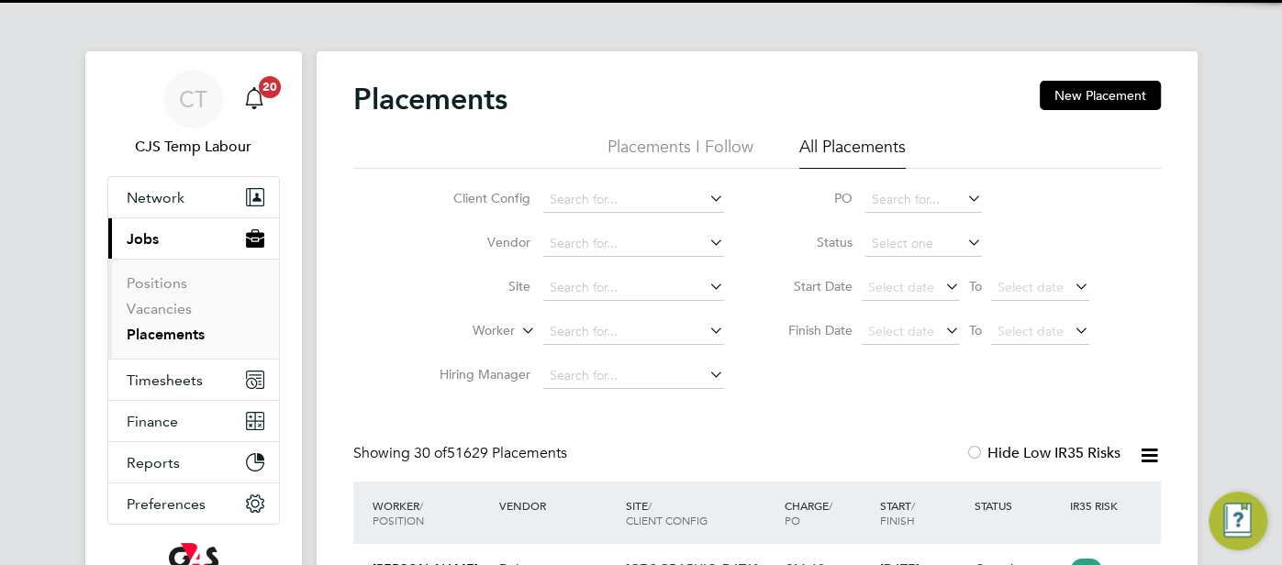
scroll to position [69, 159]
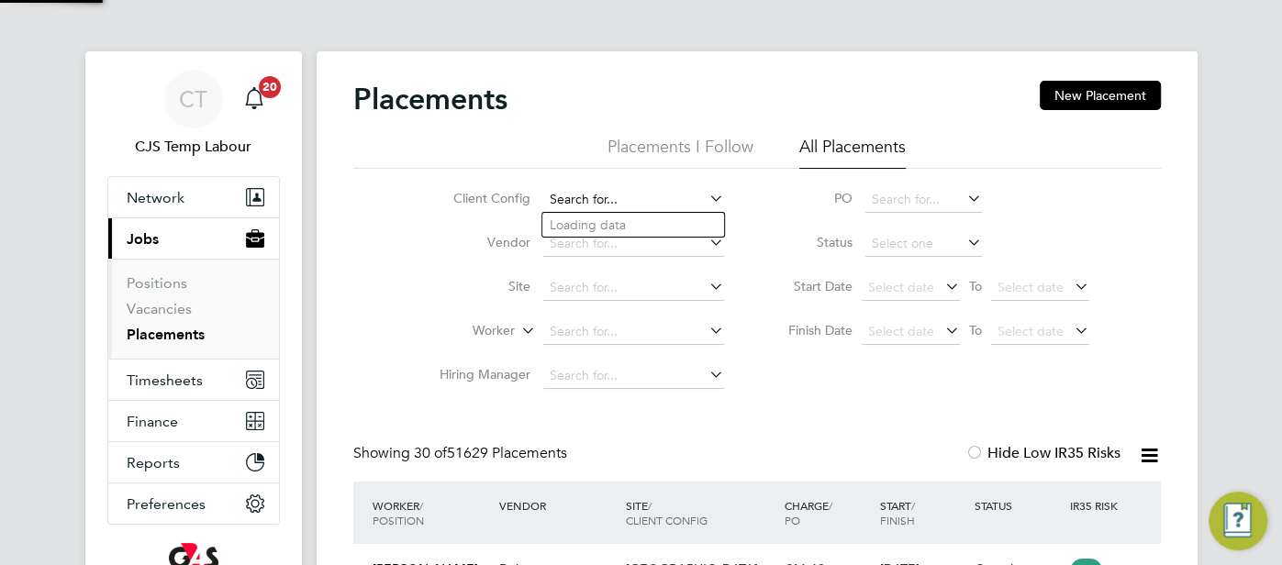
click at [592, 198] on input at bounding box center [633, 200] width 181 height 26
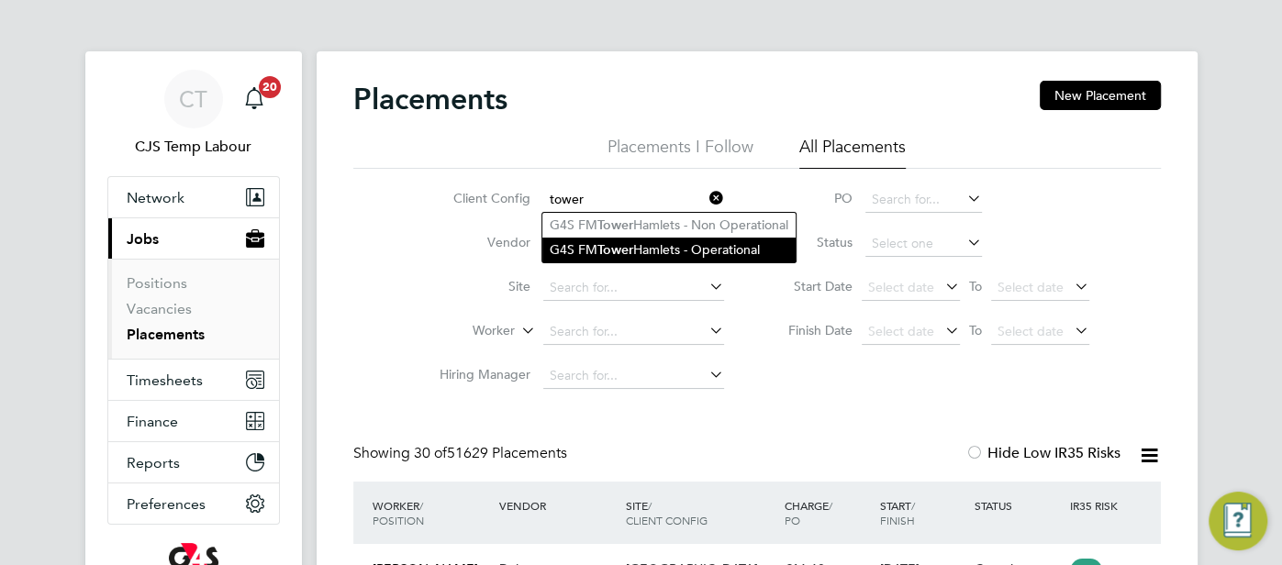
click at [646, 246] on li "G4S FM Tower Hamlets - Operational" at bounding box center [668, 250] width 253 height 25
type input "G4S FM [GEOGRAPHIC_DATA] - Operational"
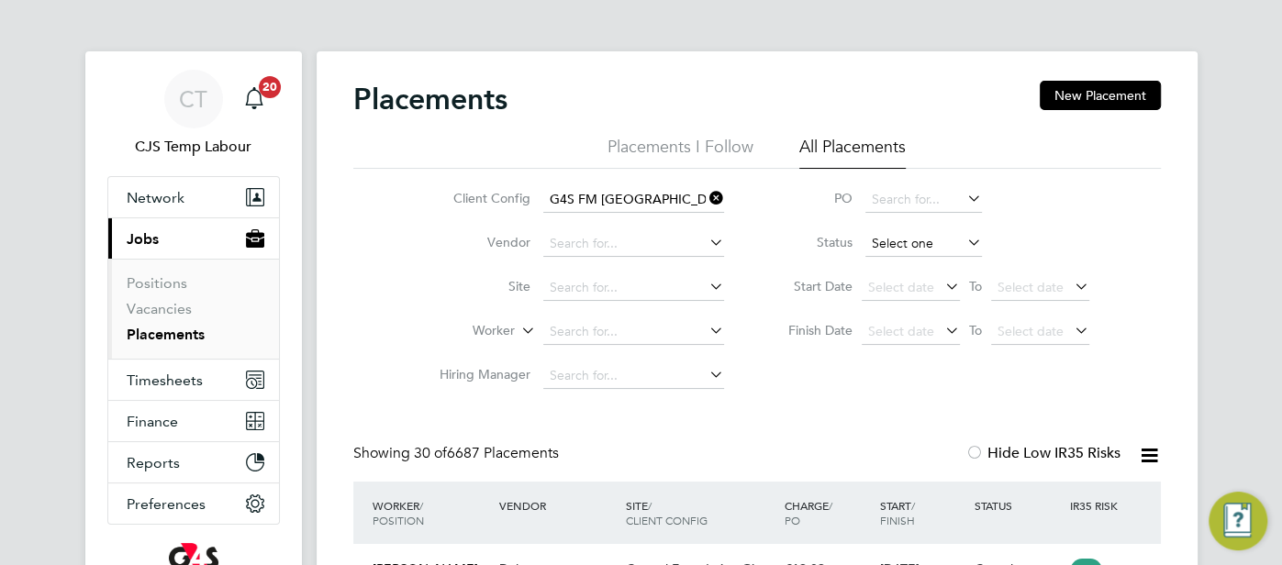
click at [915, 247] on input at bounding box center [923, 244] width 117 height 26
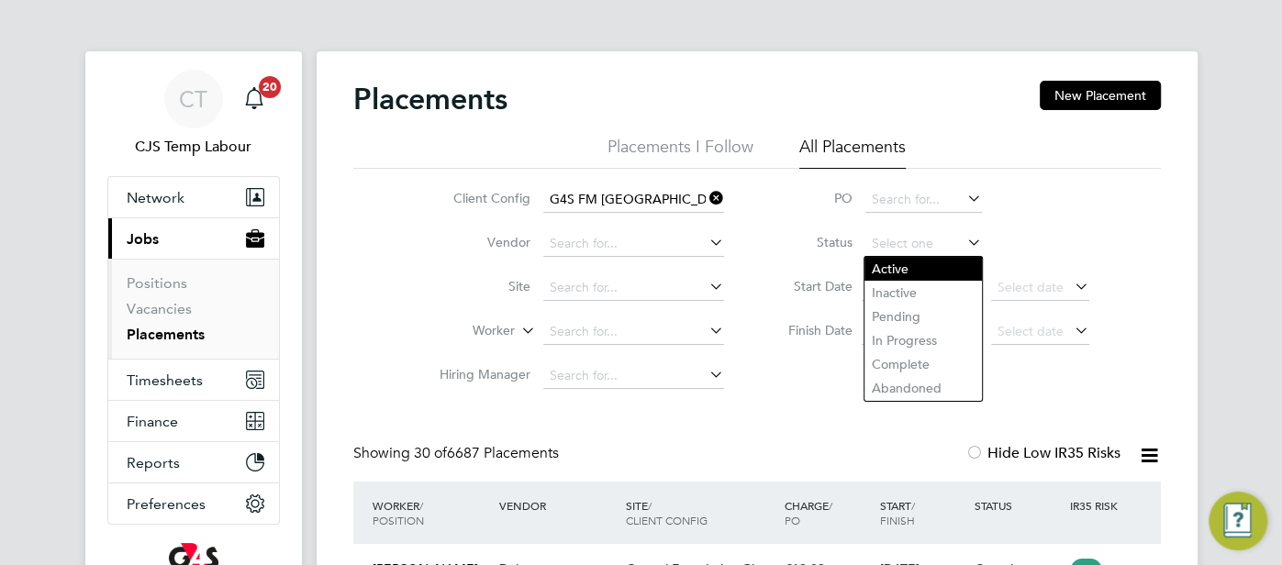
click at [894, 274] on li "Active" at bounding box center [922, 269] width 117 height 24
type input "Active"
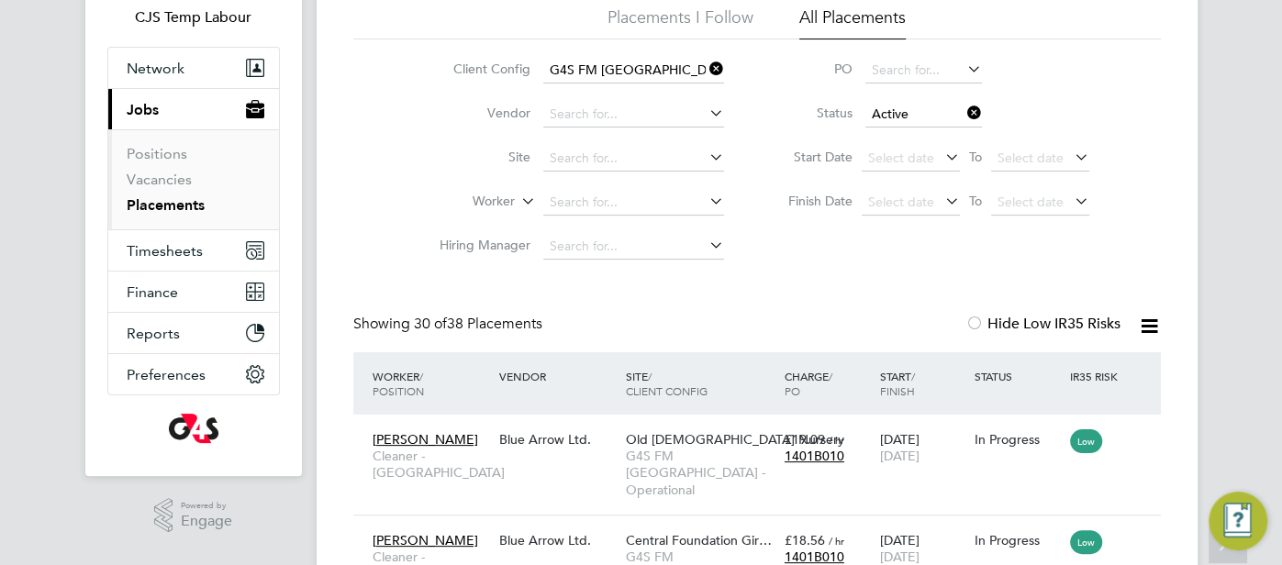
drag, startPoint x: 1151, startPoint y: 328, endPoint x: 1146, endPoint y: 339, distance: 11.5
click at [1154, 330] on icon at bounding box center [1149, 326] width 23 height 23
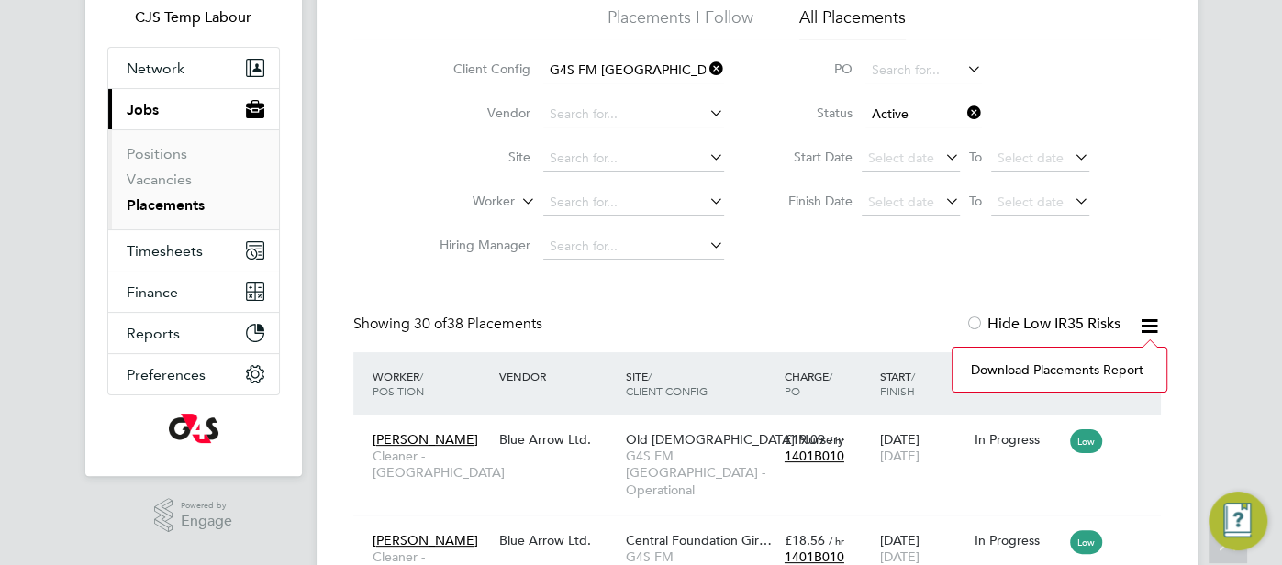
click at [1077, 366] on li "Download Placements Report" at bounding box center [1058, 370] width 195 height 26
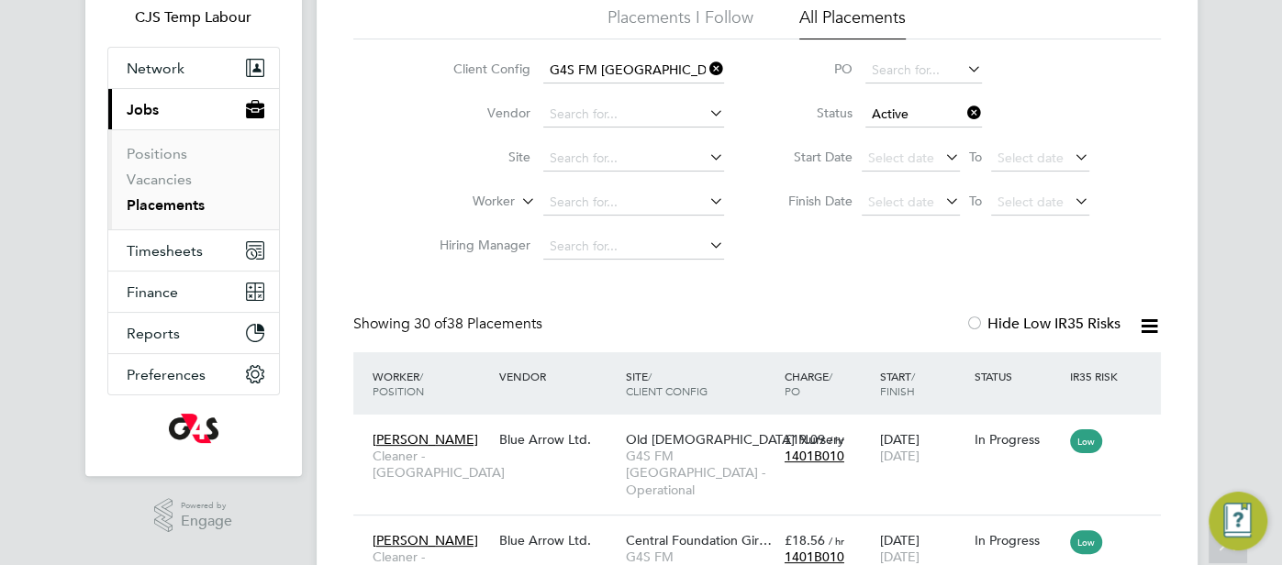
click at [913, 117] on input "Active" at bounding box center [923, 115] width 117 height 26
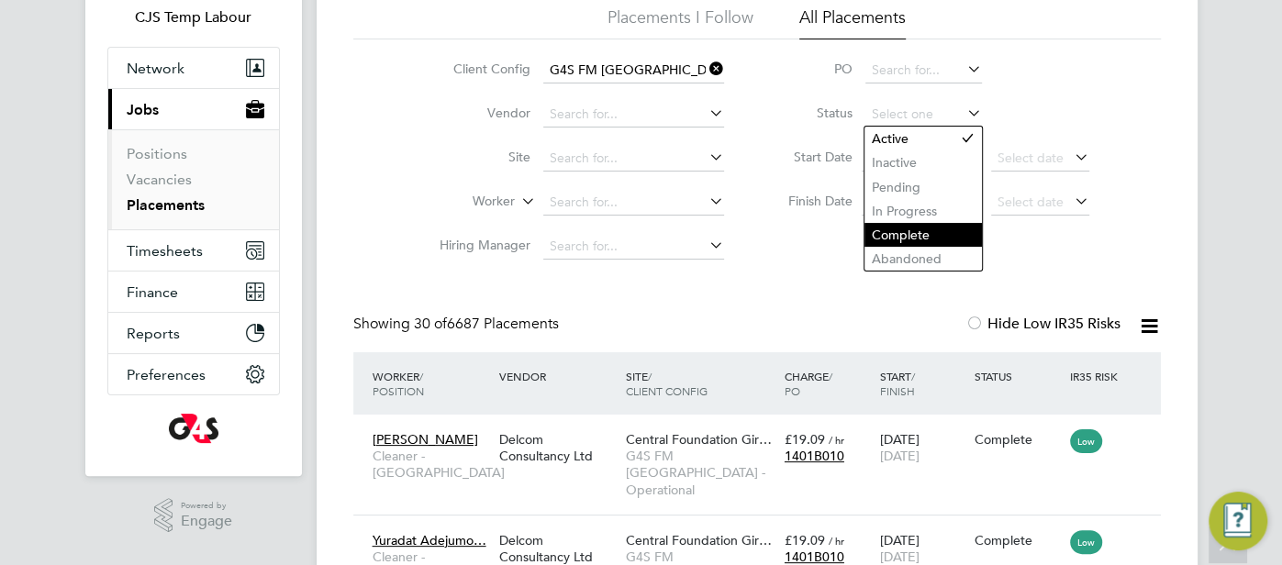
click at [905, 229] on li "Complete" at bounding box center [922, 235] width 117 height 24
type input "Complete"
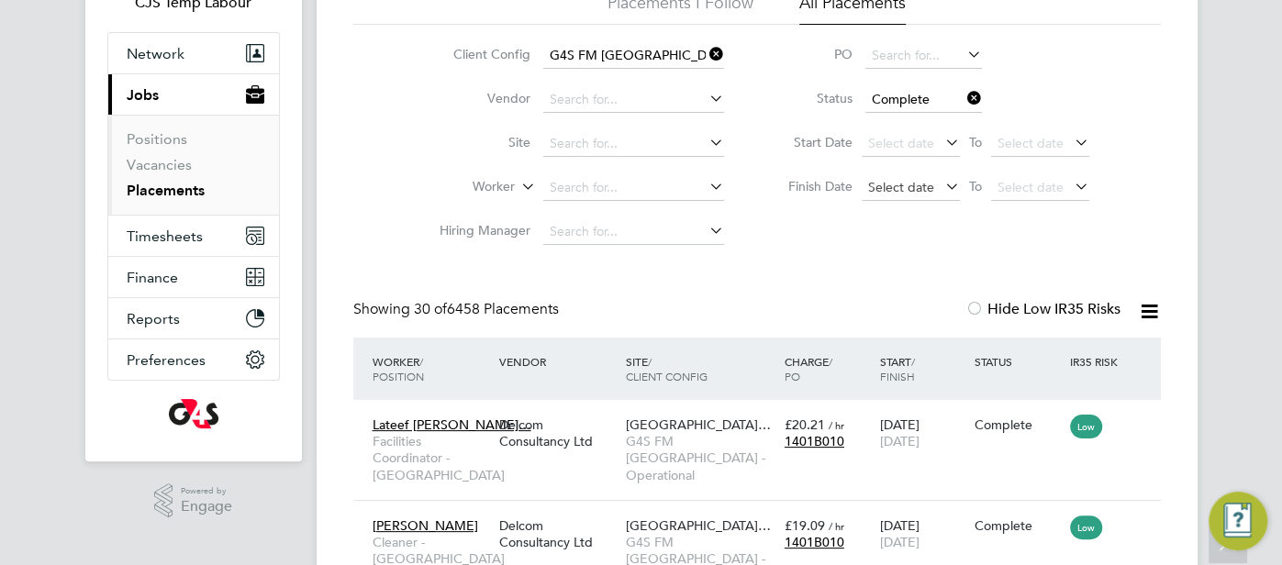
click at [900, 180] on span "Select date" at bounding box center [901, 187] width 66 height 17
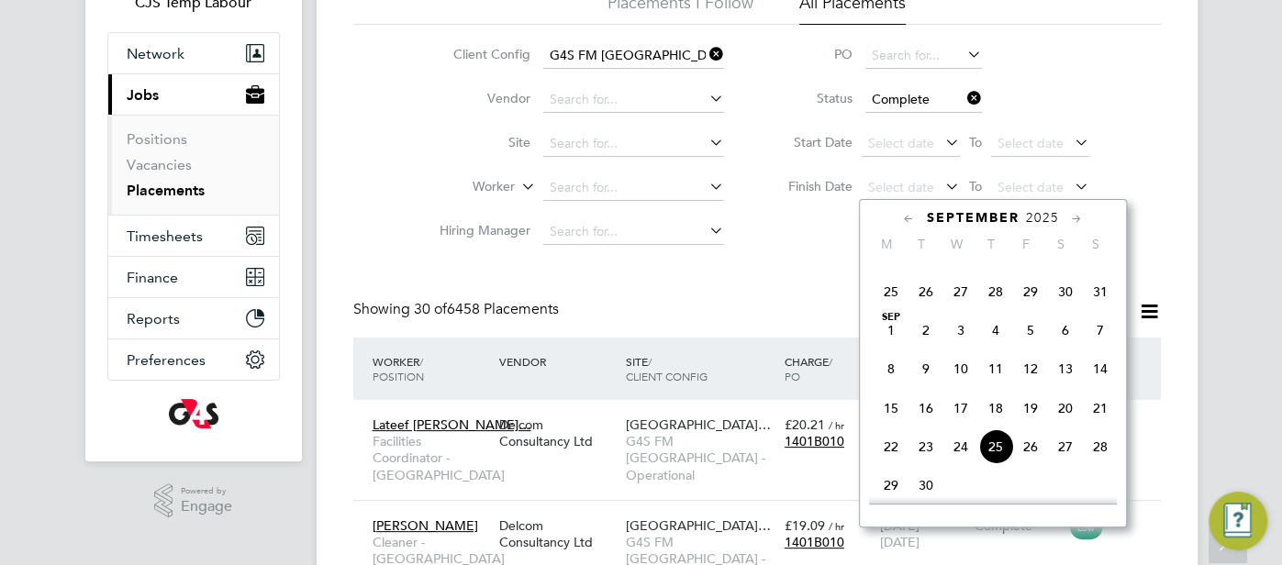
click at [1096, 379] on span "14" at bounding box center [1100, 368] width 35 height 35
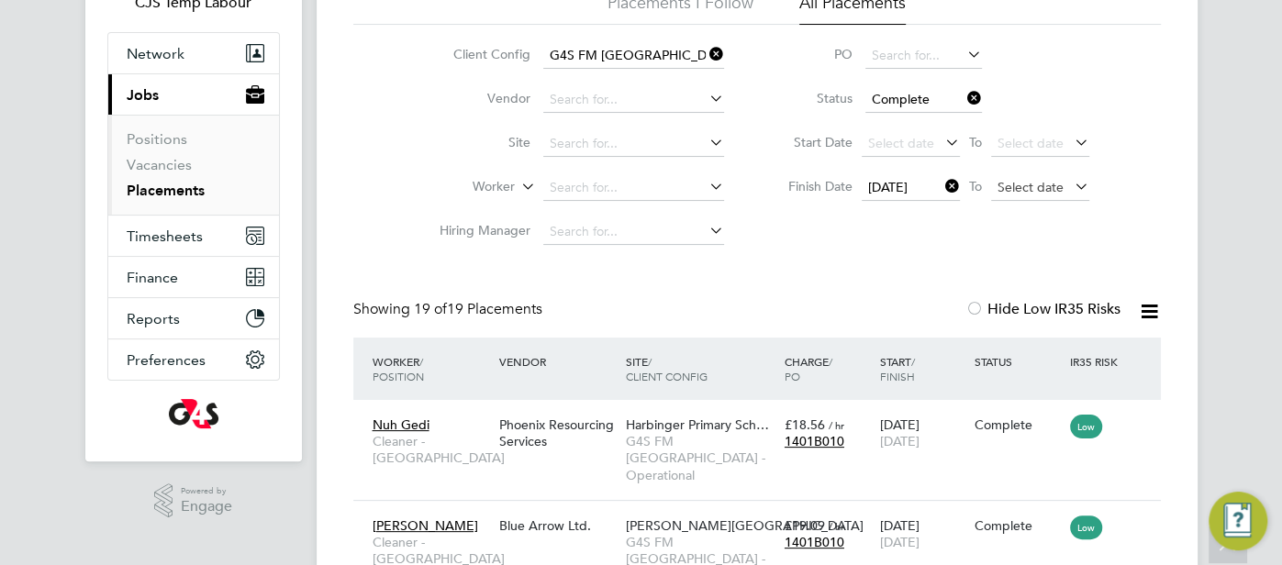
click at [1024, 189] on span "Select date" at bounding box center [1030, 187] width 66 height 17
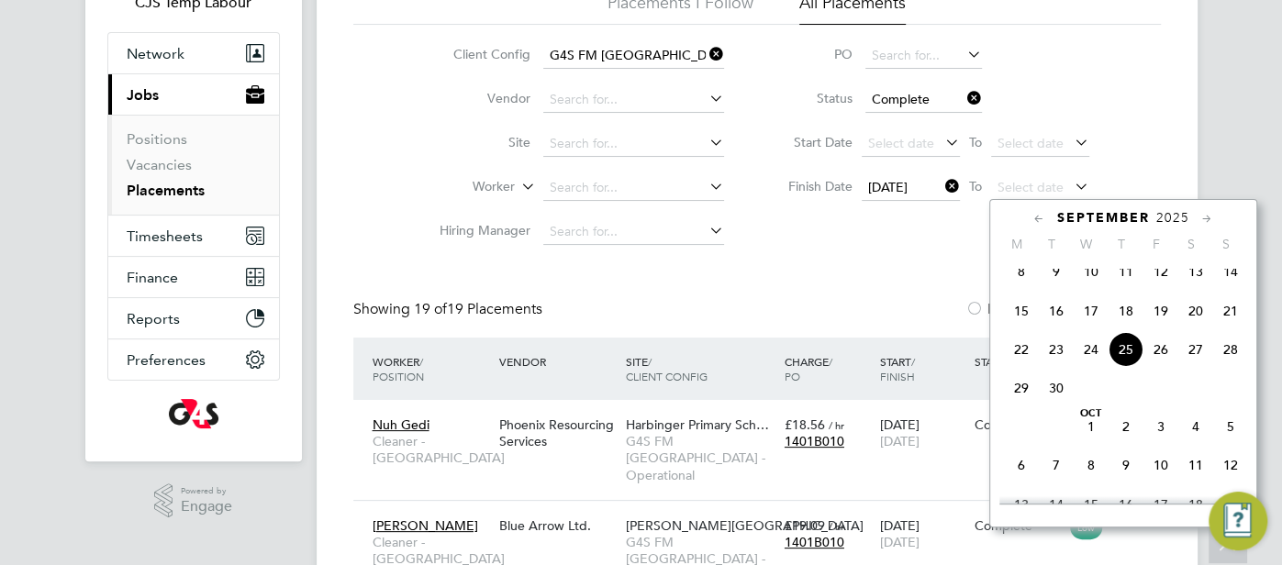
click at [1227, 323] on span "21" at bounding box center [1230, 311] width 35 height 35
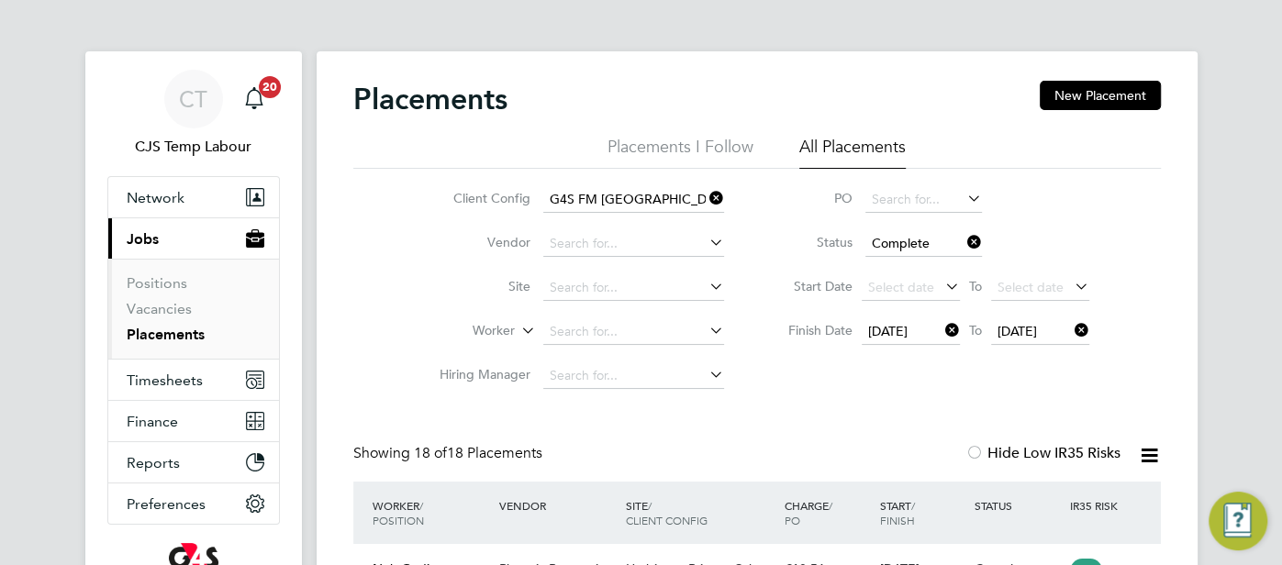
click at [1149, 457] on icon at bounding box center [1149, 455] width 23 height 23
click at [1028, 498] on li "Download Placements Report" at bounding box center [1058, 499] width 195 height 26
click at [609, 327] on input at bounding box center [633, 332] width 181 height 26
paste input "OLADEHINDE AMOS"
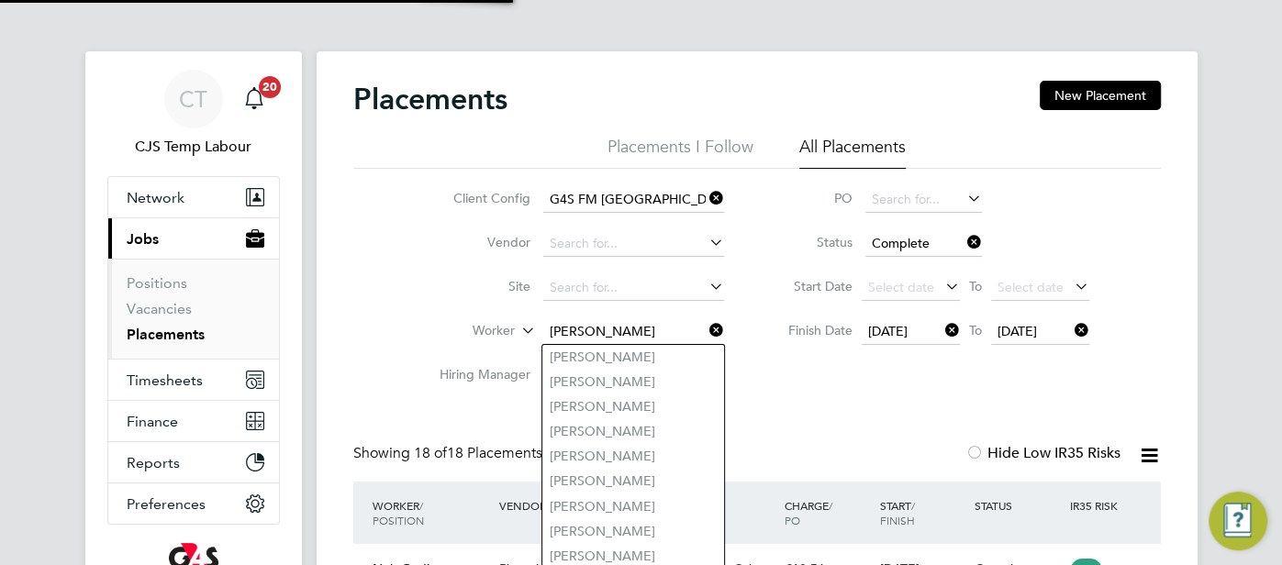
type input "OLADEHINDE AMOS"
click at [963, 243] on icon at bounding box center [963, 242] width 0 height 26
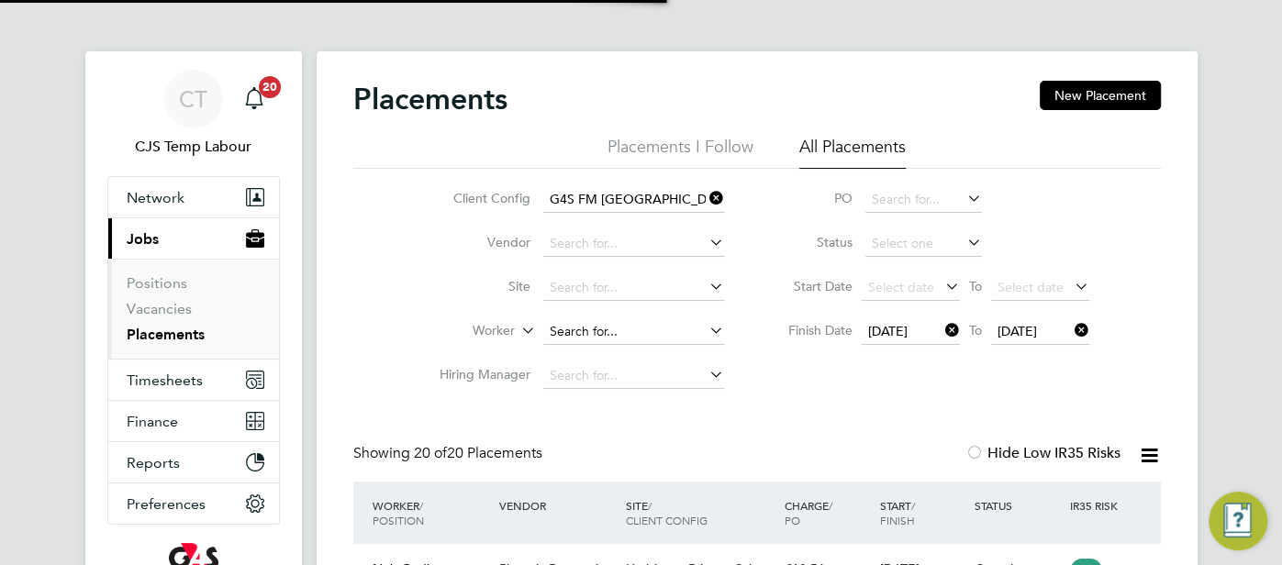
scroll to position [69, 159]
click at [616, 334] on input at bounding box center [633, 332] width 181 height 26
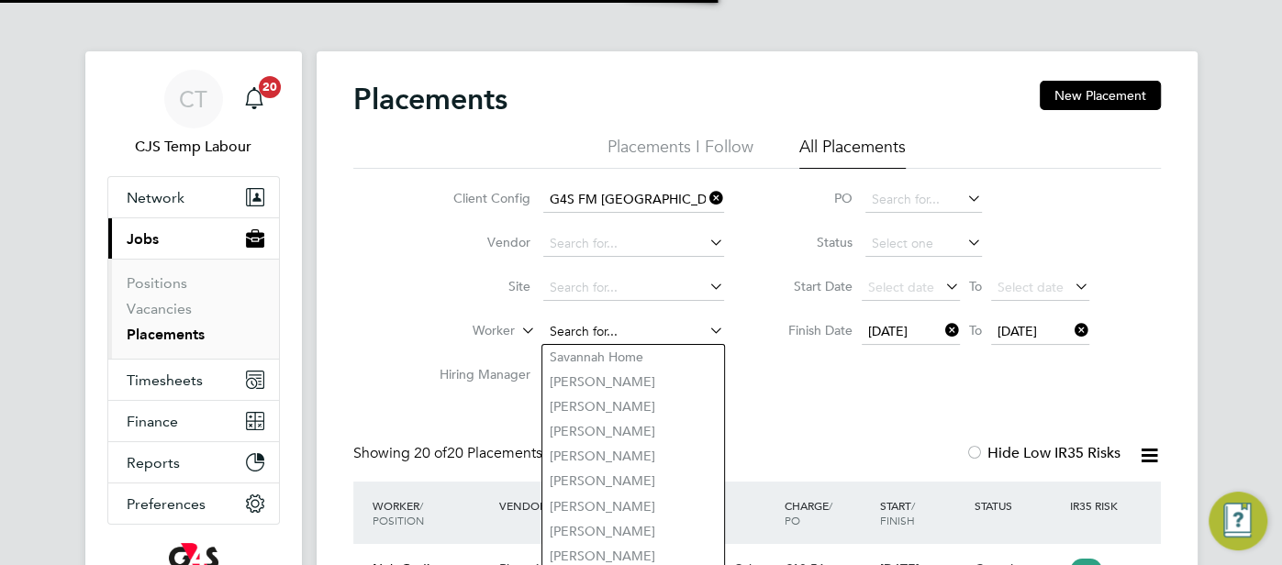
paste input "OLADEHINDE AMOS"
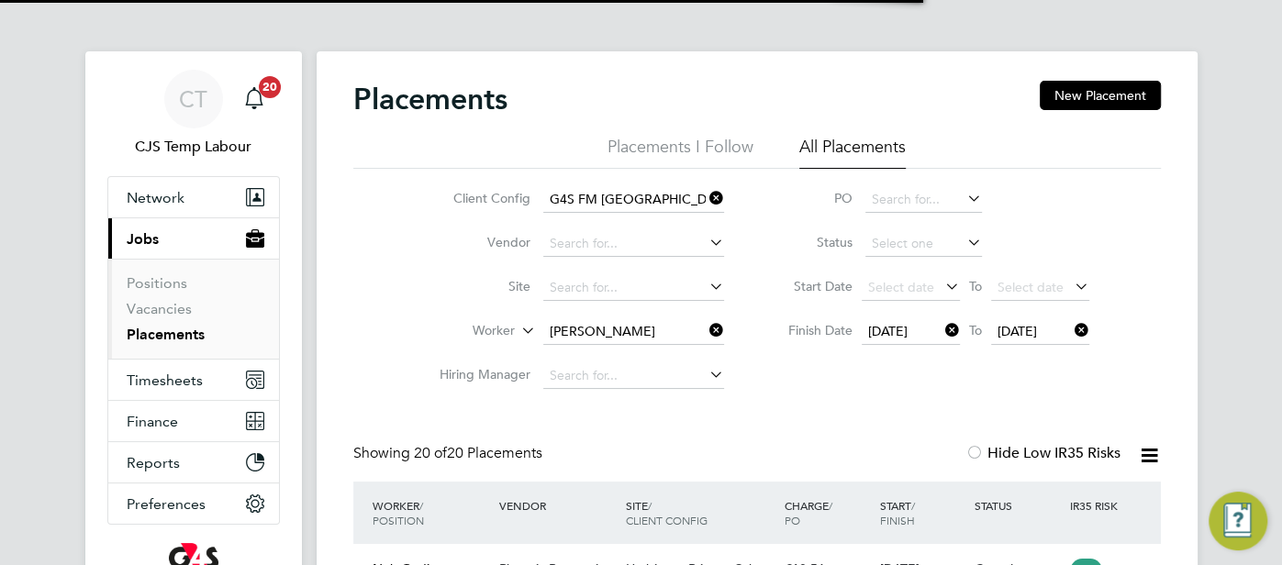
click at [660, 350] on b "Oladehinde" at bounding box center [696, 358] width 72 height 16
type input "Amos Oladehinde"
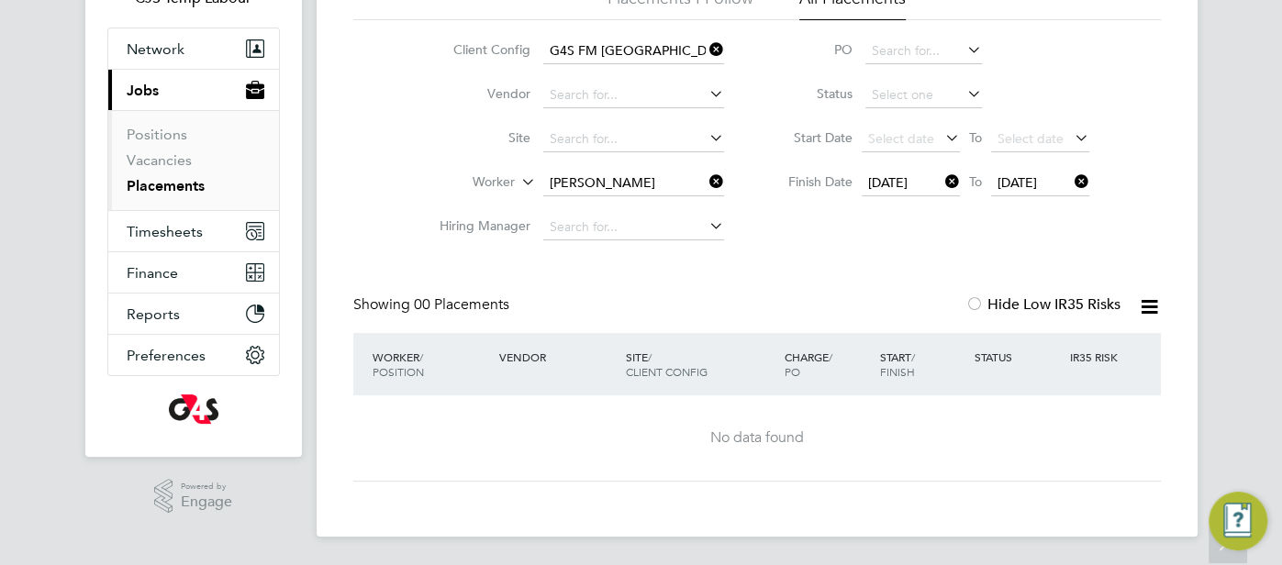
drag, startPoint x: 949, startPoint y: 182, endPoint x: 1017, endPoint y: 199, distance: 71.0
click at [941, 183] on icon at bounding box center [941, 182] width 0 height 26
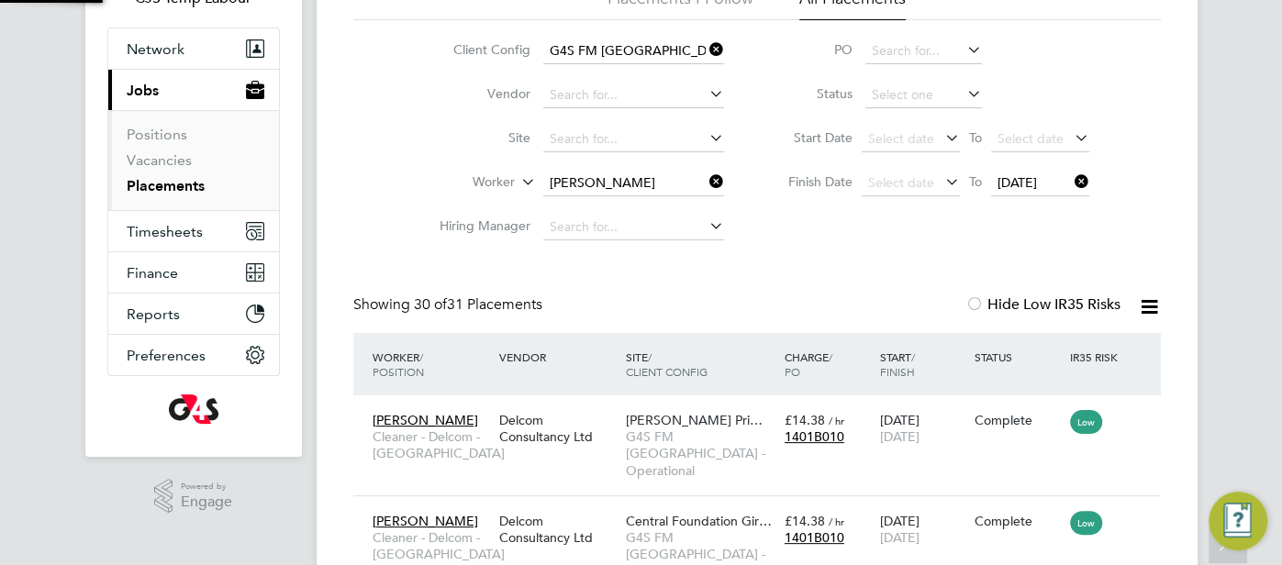
click at [1071, 178] on icon at bounding box center [1071, 182] width 0 height 26
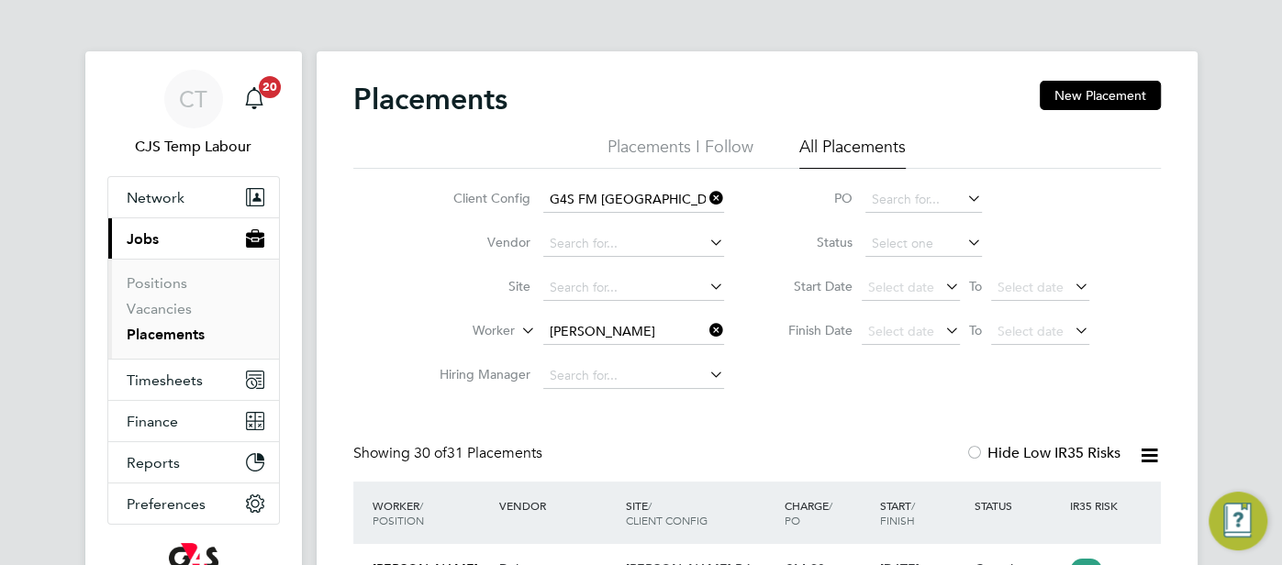
click at [657, 332] on input "Amos Oladehinde" at bounding box center [633, 332] width 181 height 26
click at [662, 358] on li "Alozie Samuel" at bounding box center [633, 356] width 182 height 25
type input "Alozie Samuel"
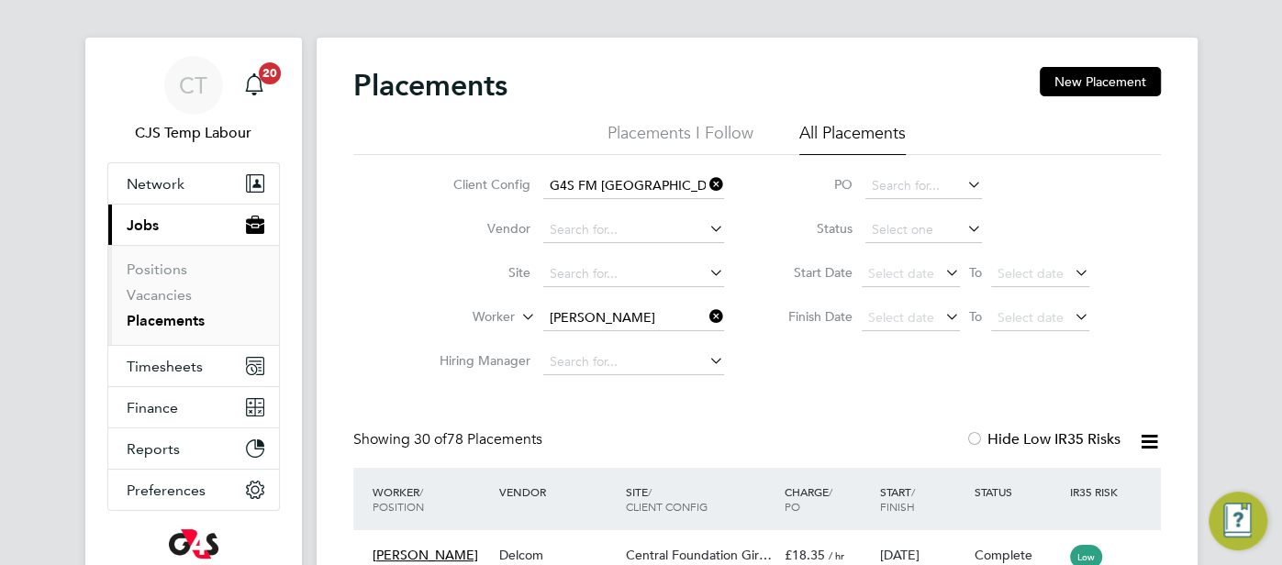
click at [660, 313] on input "Alozie Samuel" at bounding box center [633, 318] width 181 height 26
click at [649, 339] on b "Ogunnowo" at bounding box center [625, 343] width 68 height 16
type input "Patrick Ogunnowo"
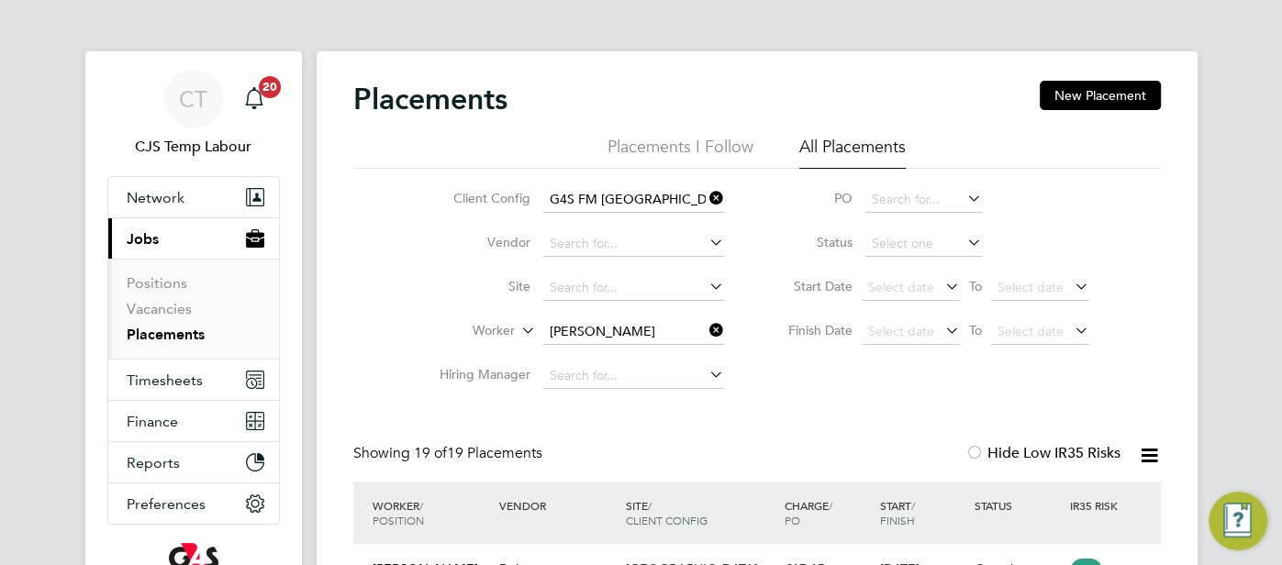
click at [609, 335] on input "Patrick Ogunnowo" at bounding box center [633, 332] width 181 height 26
click at [688, 350] on b "Ayefuwa" at bounding box center [714, 357] width 52 height 16
type input "Daniel Taiwo Ayefuwa"
click at [167, 307] on link "Vacancies" at bounding box center [159, 308] width 65 height 17
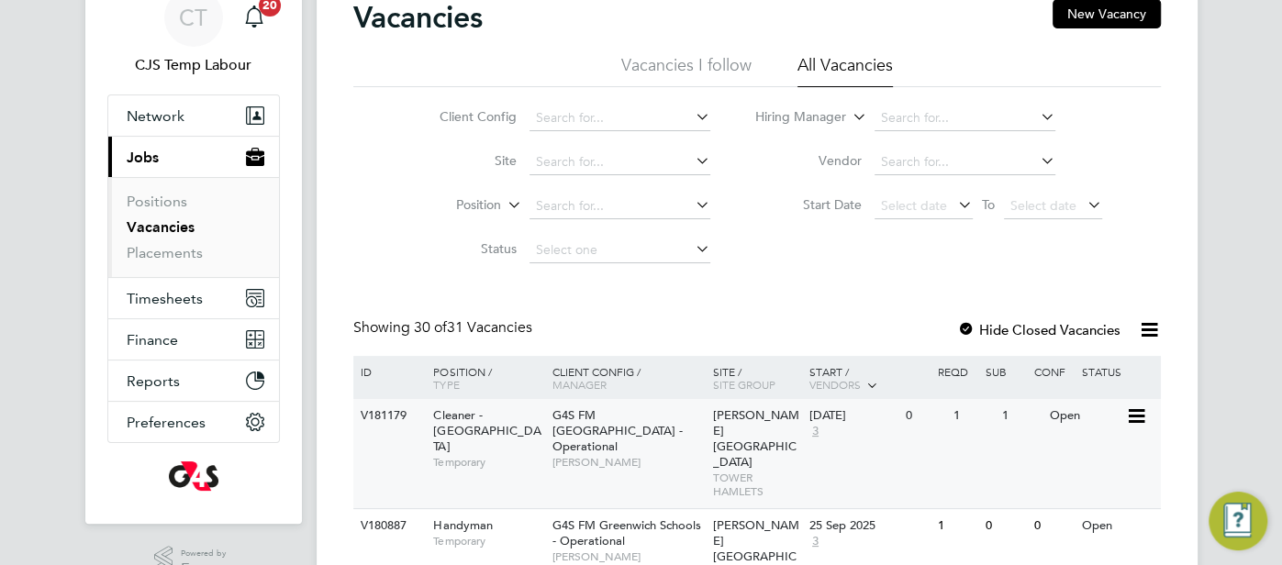
scroll to position [213, 0]
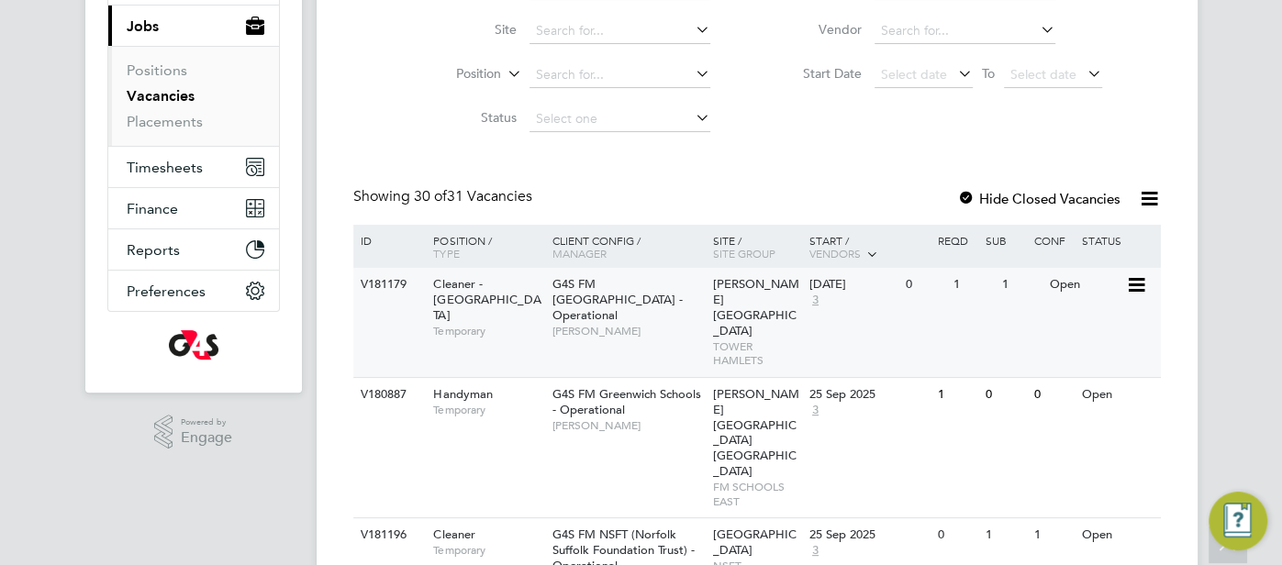
click at [806, 291] on div "26 Sep 2025 3" at bounding box center [853, 293] width 96 height 50
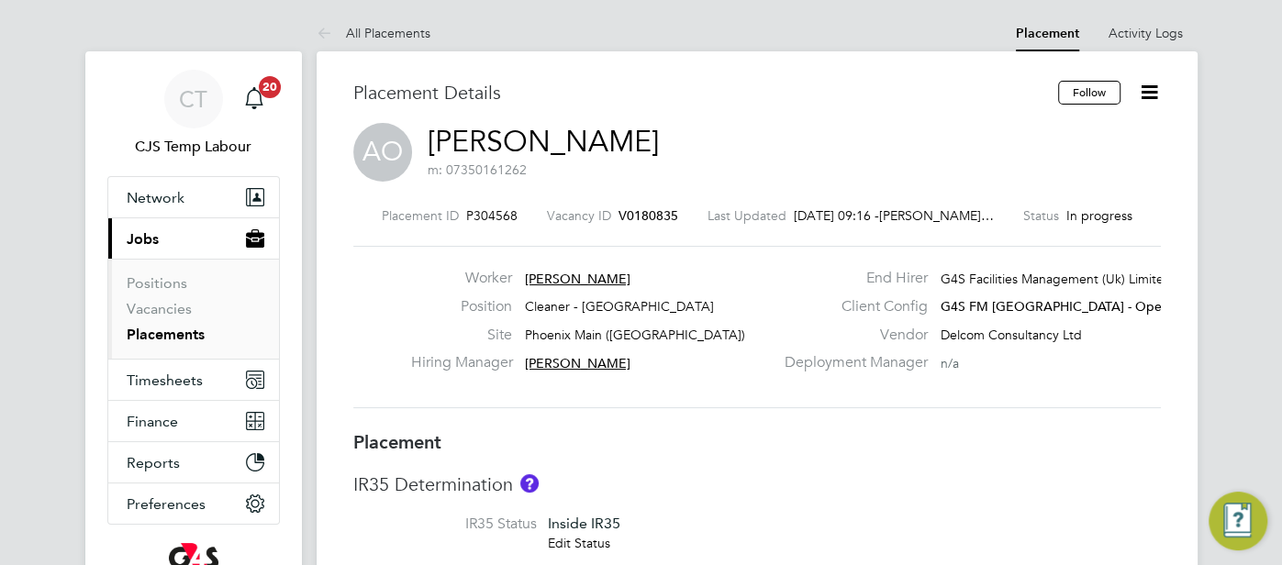
click at [659, 148] on link "Abdulwahab Adegoke Okuboyejo" at bounding box center [542, 142] width 231 height 36
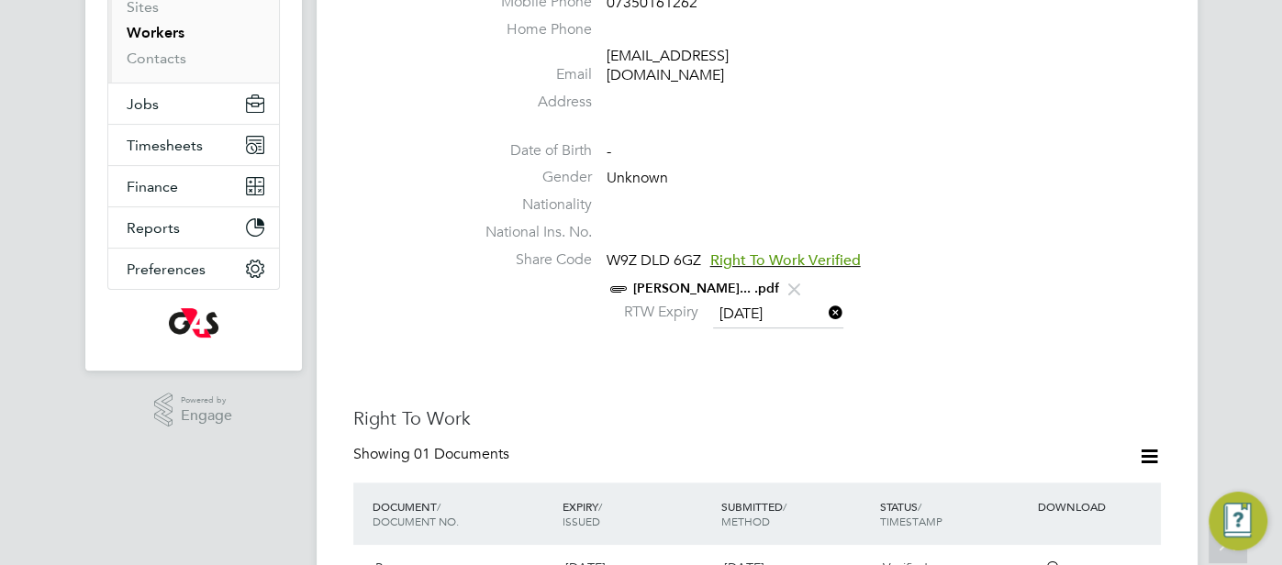
scroll to position [359, 0]
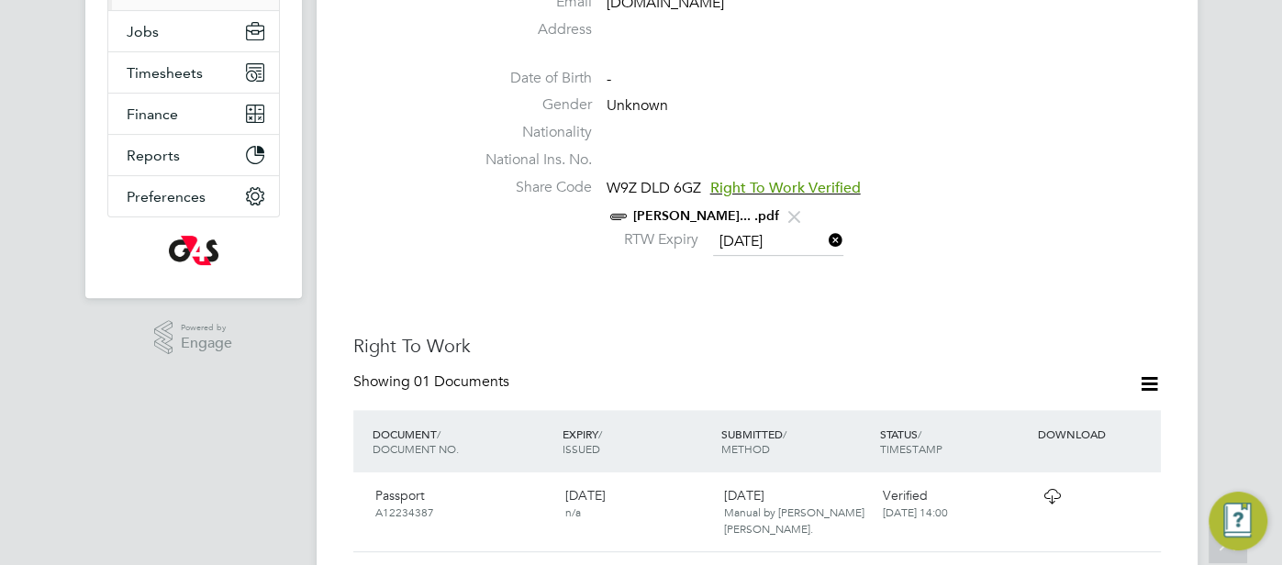
click at [721, 208] on link "[PERSON_NAME]... .pdf" at bounding box center [706, 216] width 146 height 16
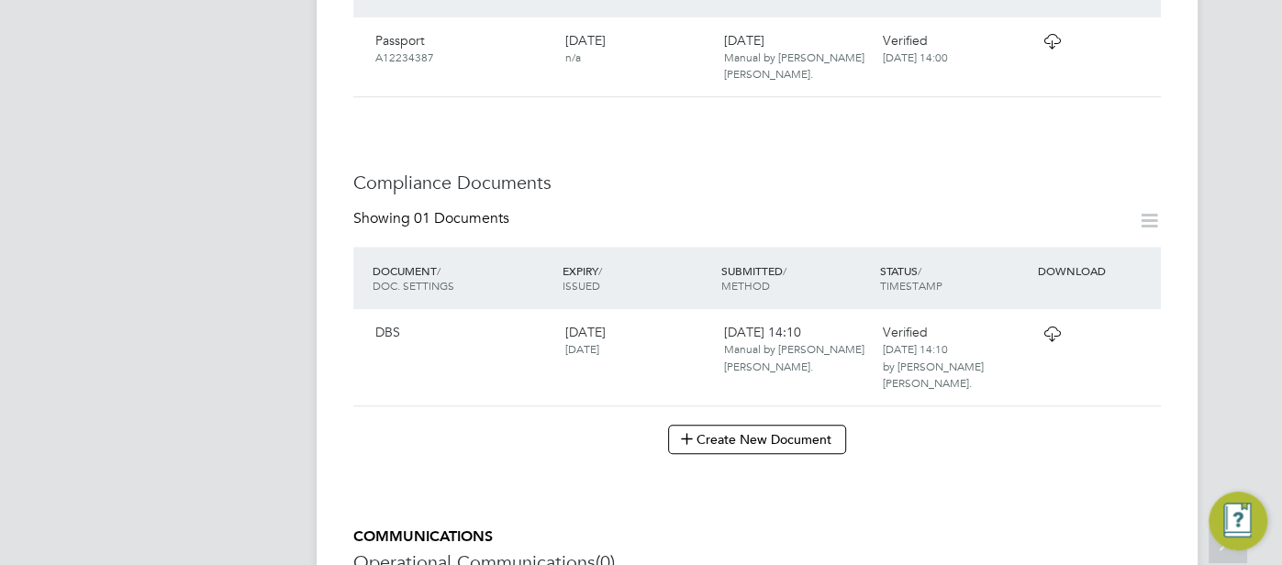
scroll to position [816, 0]
click at [1062, 325] on icon at bounding box center [1051, 332] width 23 height 15
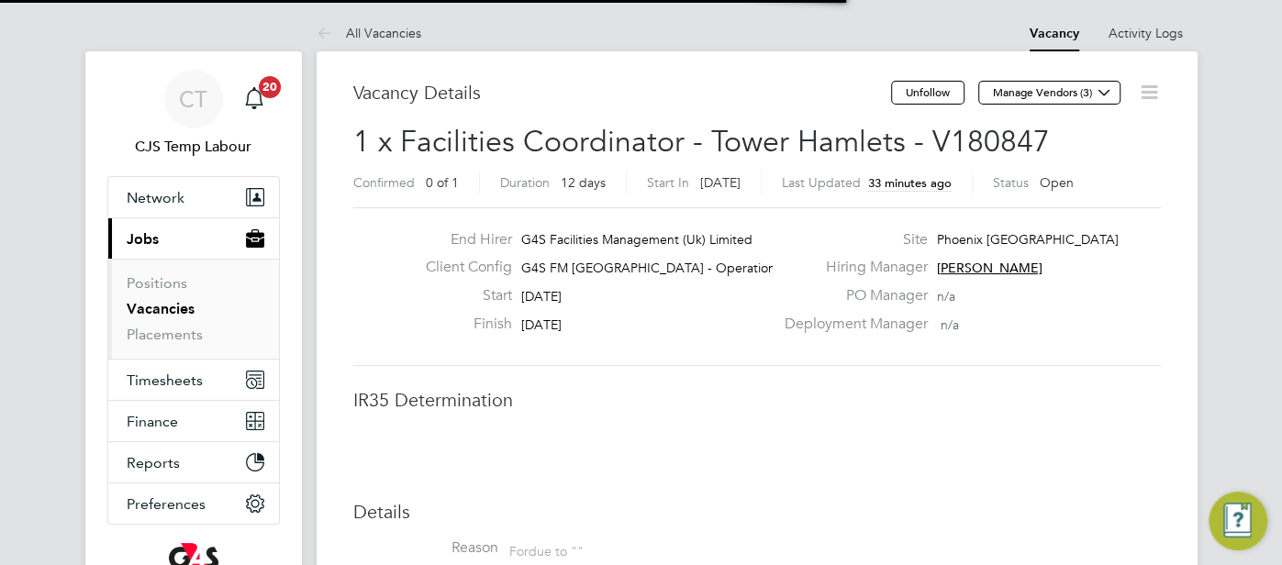
scroll to position [9, 8]
